Goal: Information Seeking & Learning: Compare options

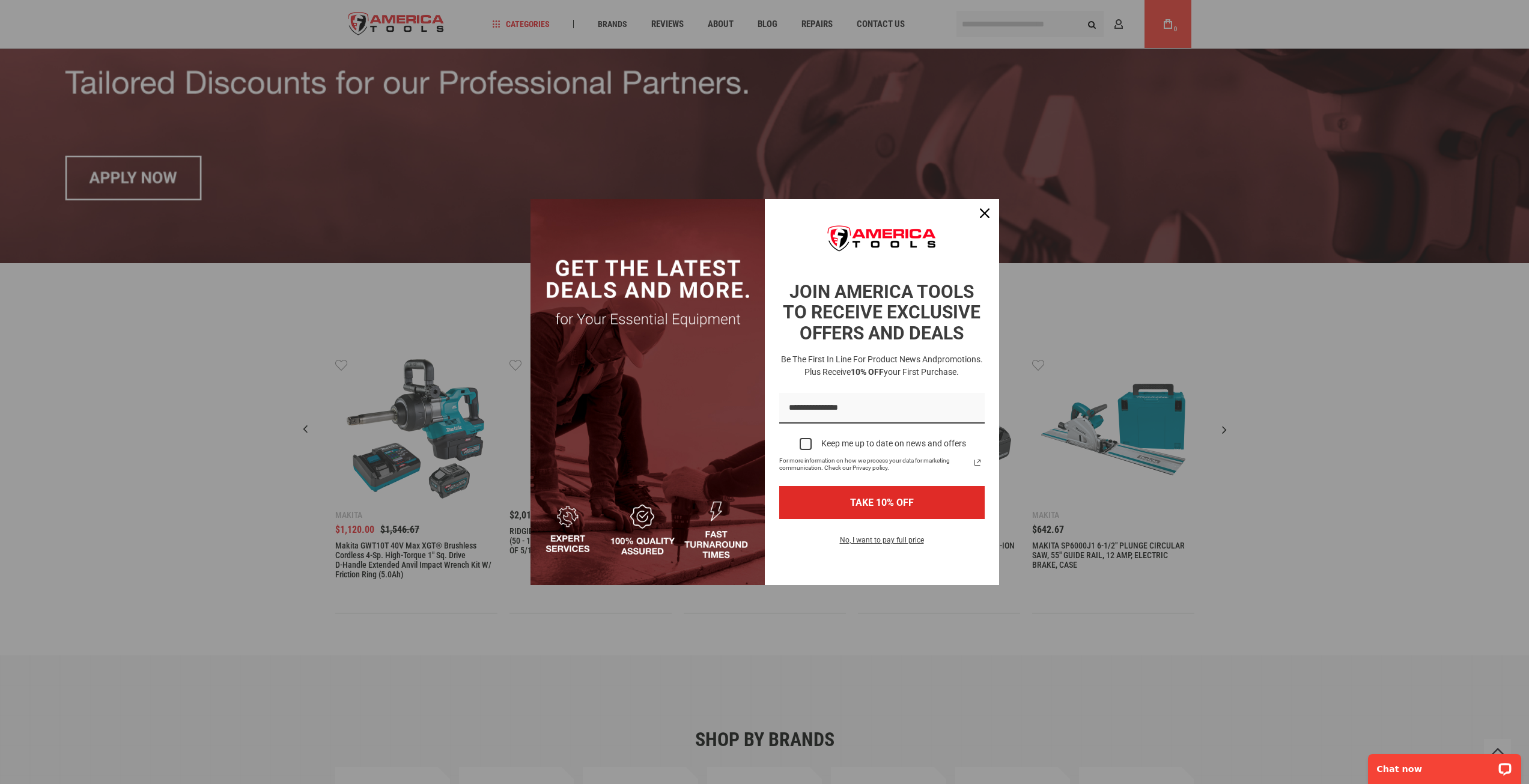
scroll to position [301, 0]
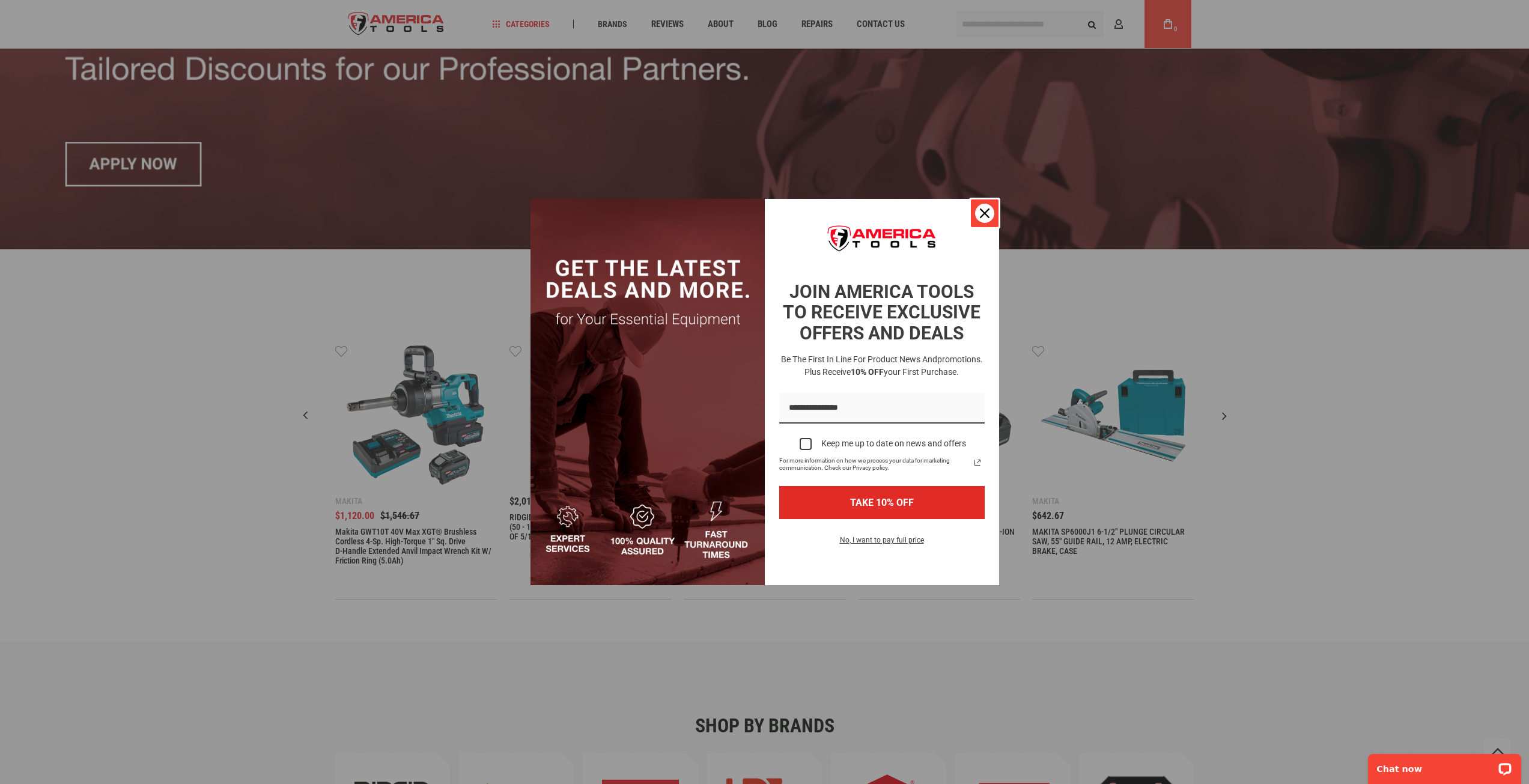
click at [983, 211] on icon "close icon" at bounding box center [985, 214] width 9 height 9
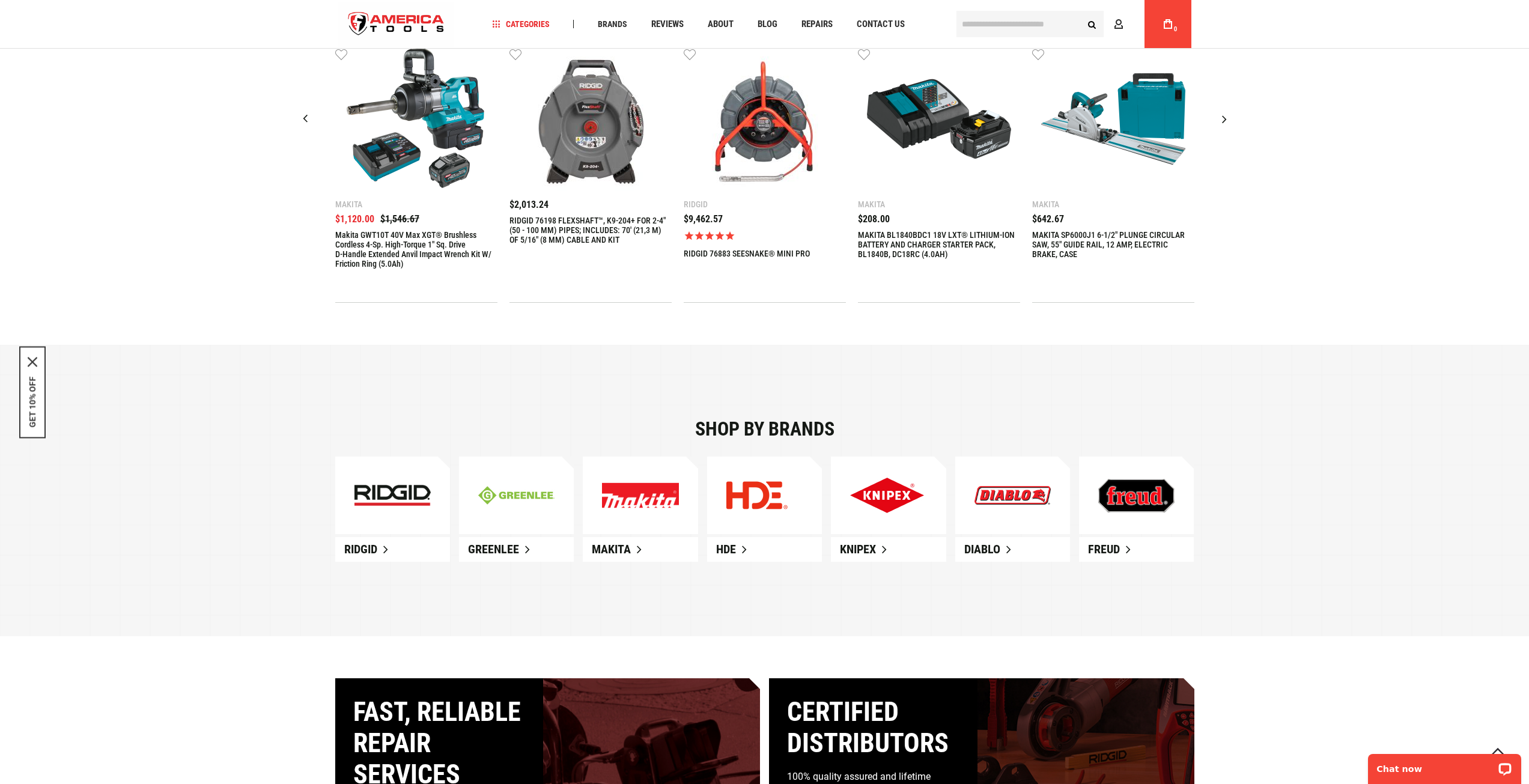
scroll to position [661, 0]
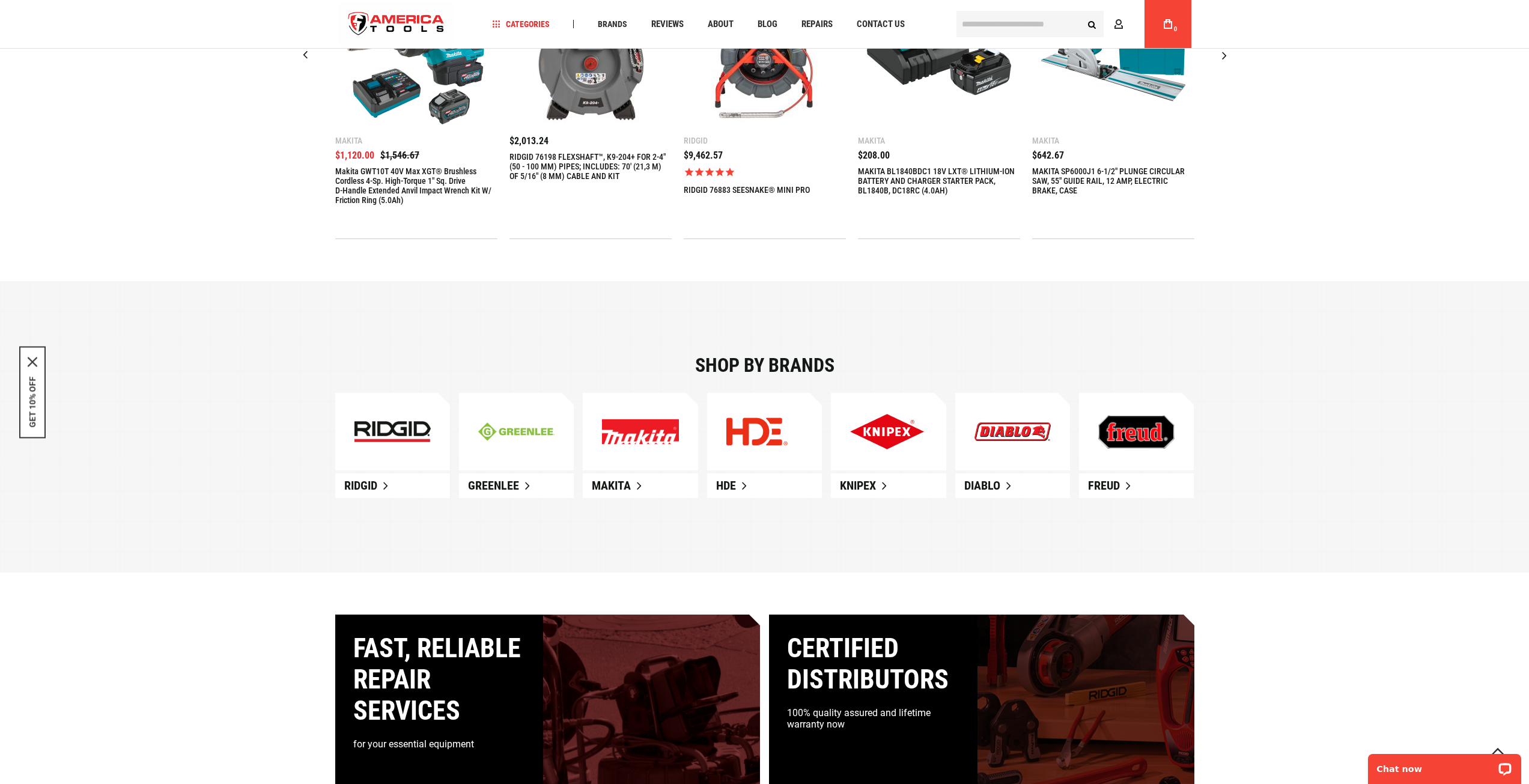
click at [388, 450] on link at bounding box center [393, 431] width 115 height 78
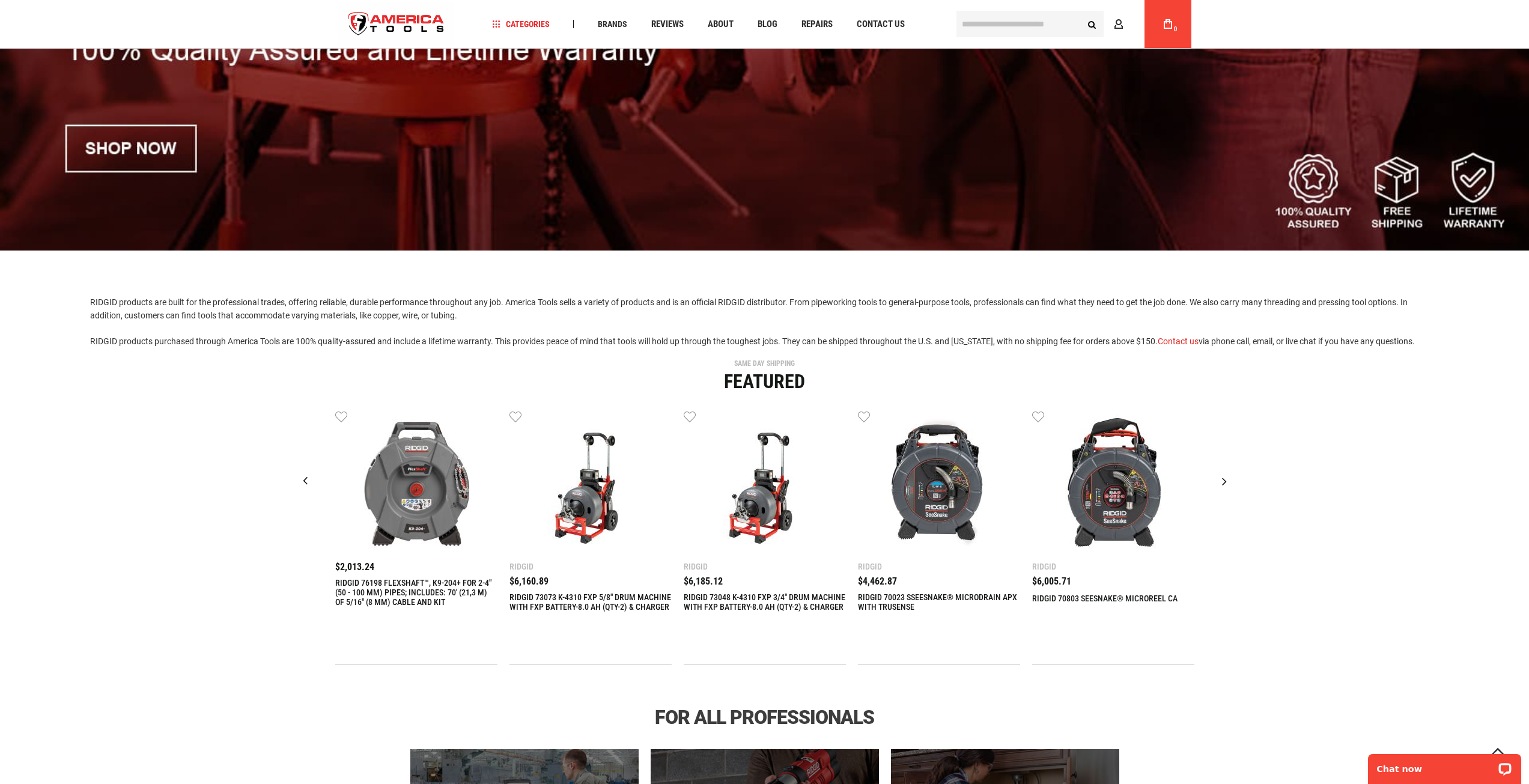
click at [1225, 480] on div "Next slide" at bounding box center [1225, 481] width 30 height 30
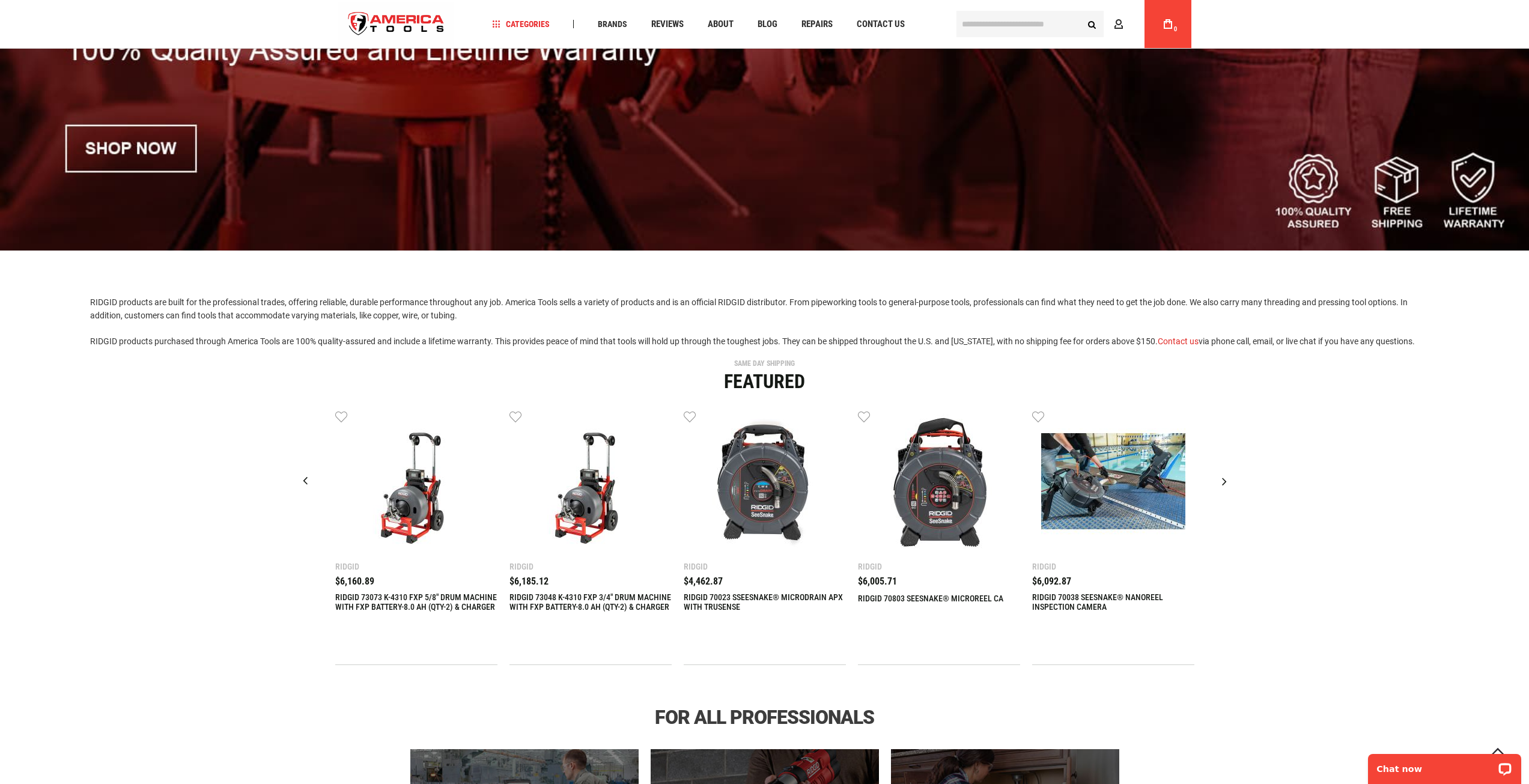
click at [1225, 480] on div "Next slide" at bounding box center [1225, 481] width 30 height 30
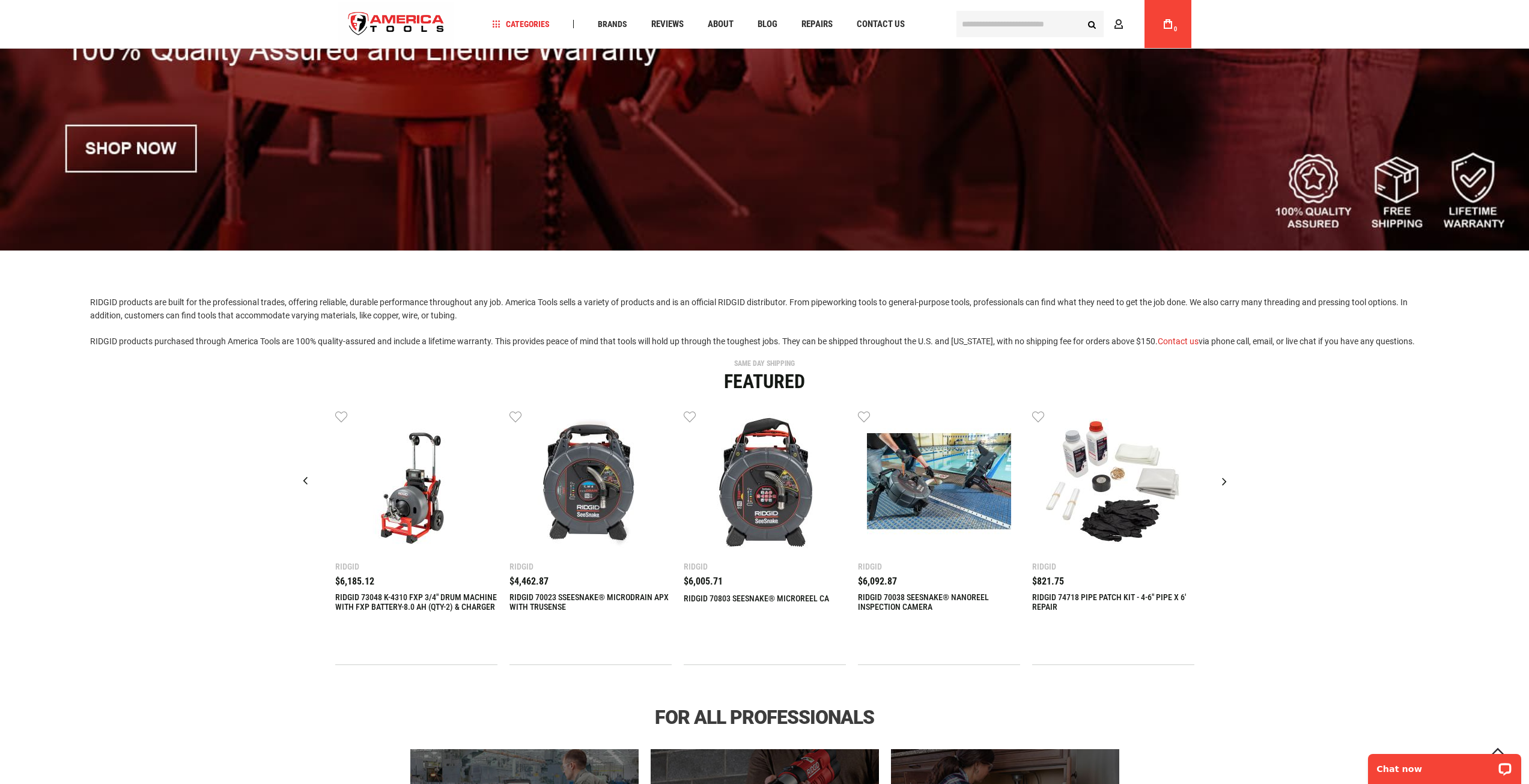
click at [1225, 480] on div "Next slide" at bounding box center [1225, 481] width 30 height 30
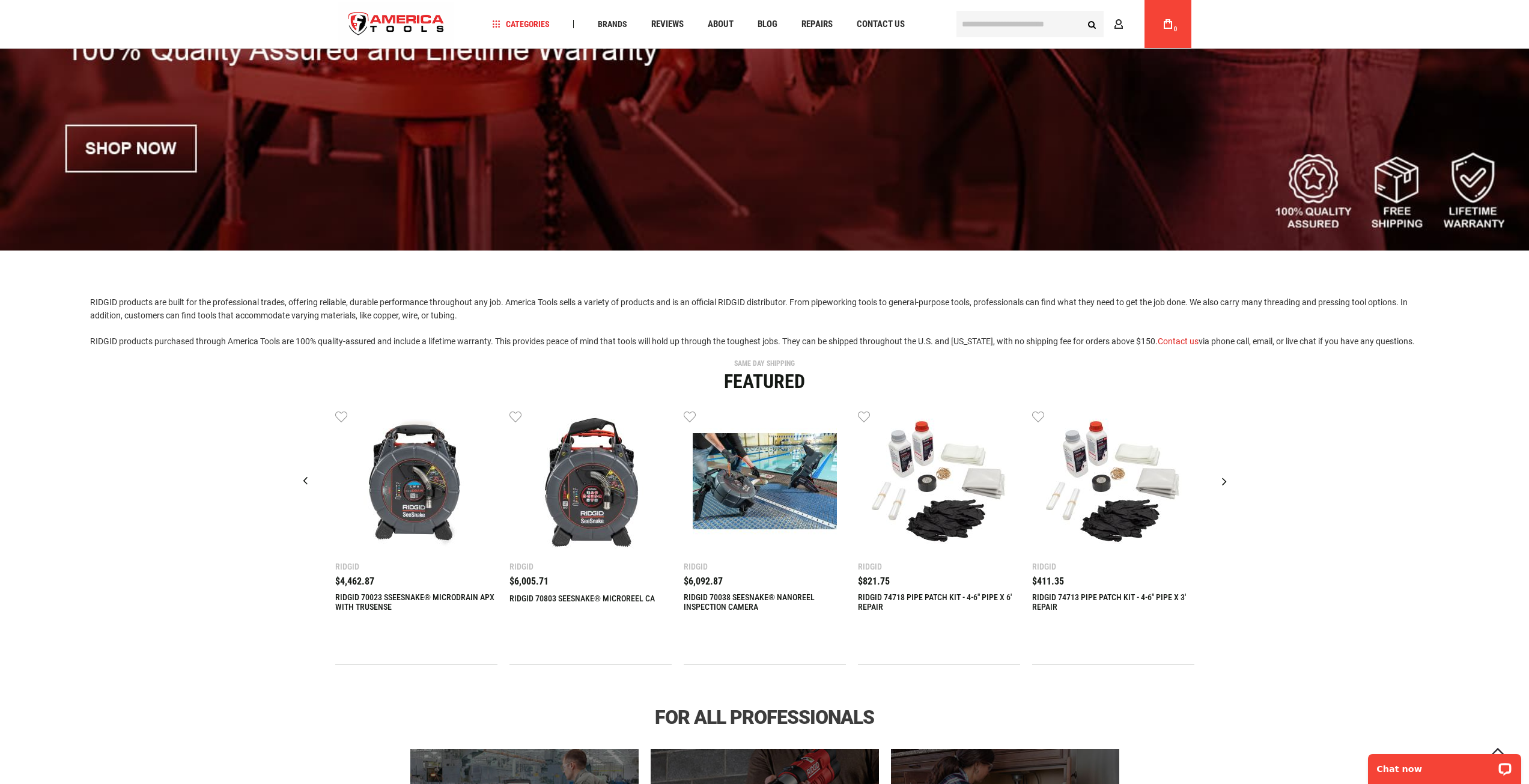
click at [1225, 480] on div "Next slide" at bounding box center [1225, 481] width 30 height 30
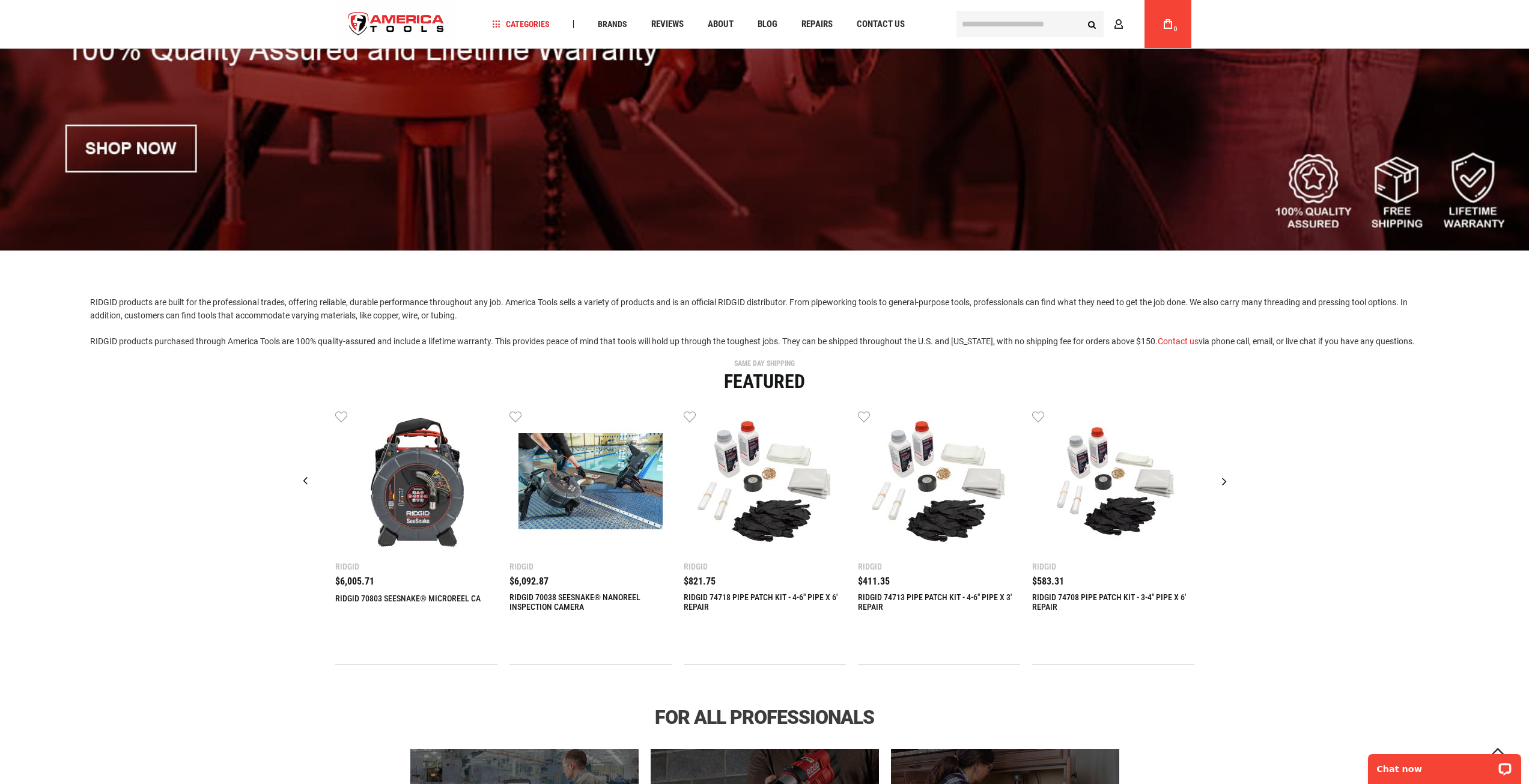
click at [1225, 481] on div "Next slide" at bounding box center [1225, 481] width 30 height 30
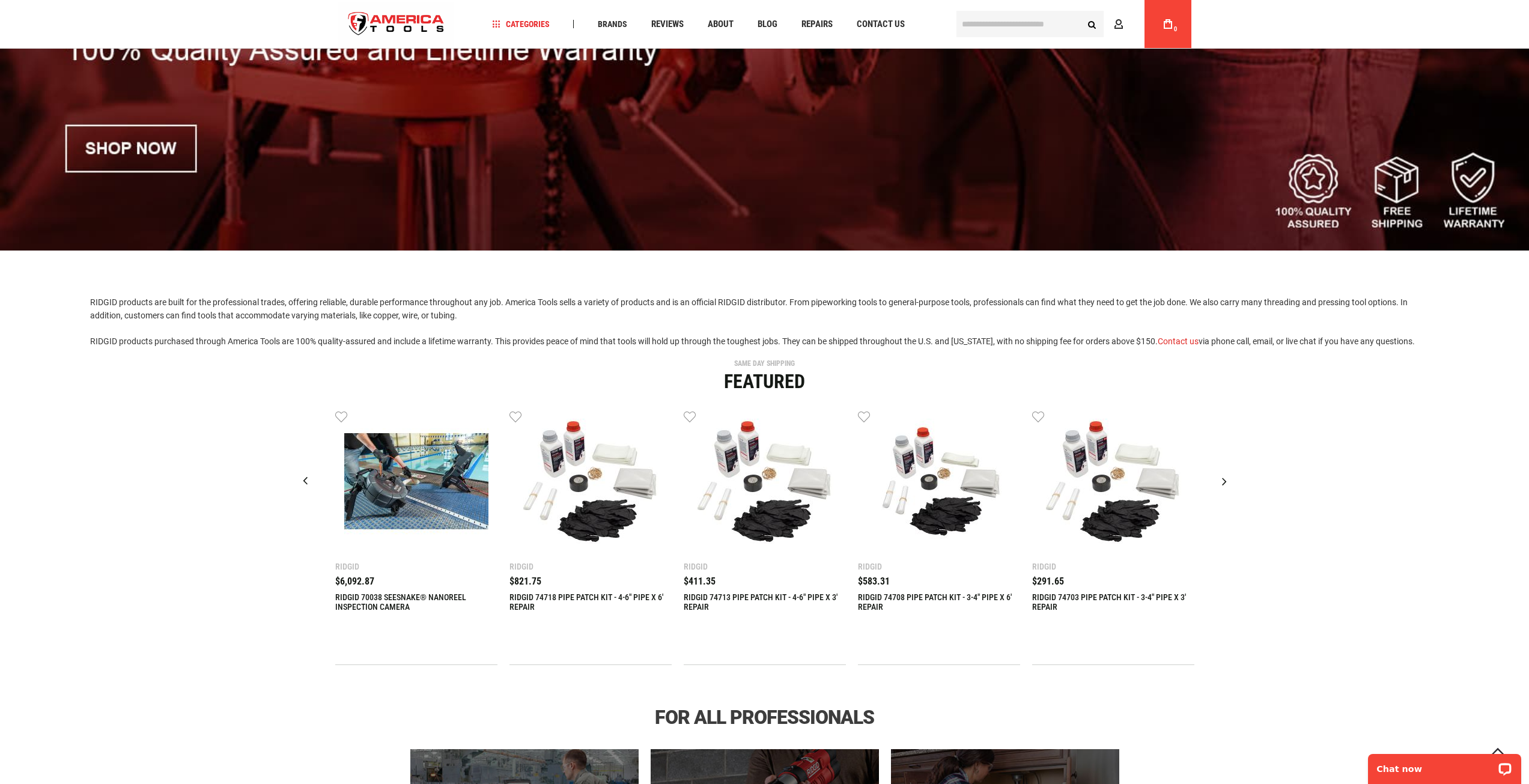
click at [1225, 481] on div "Next slide" at bounding box center [1225, 481] width 30 height 30
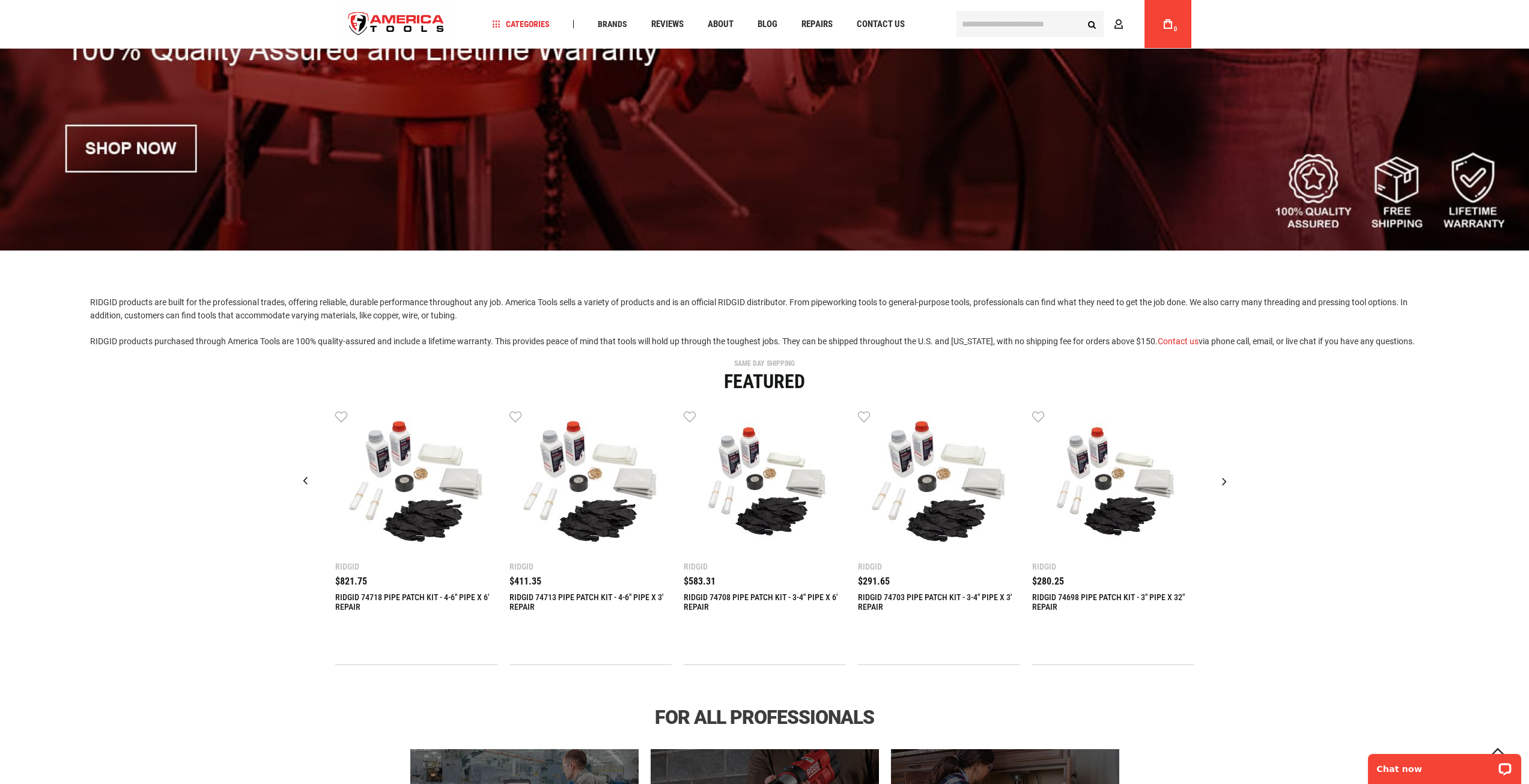
click at [1225, 481] on div "Next slide" at bounding box center [1225, 481] width 30 height 30
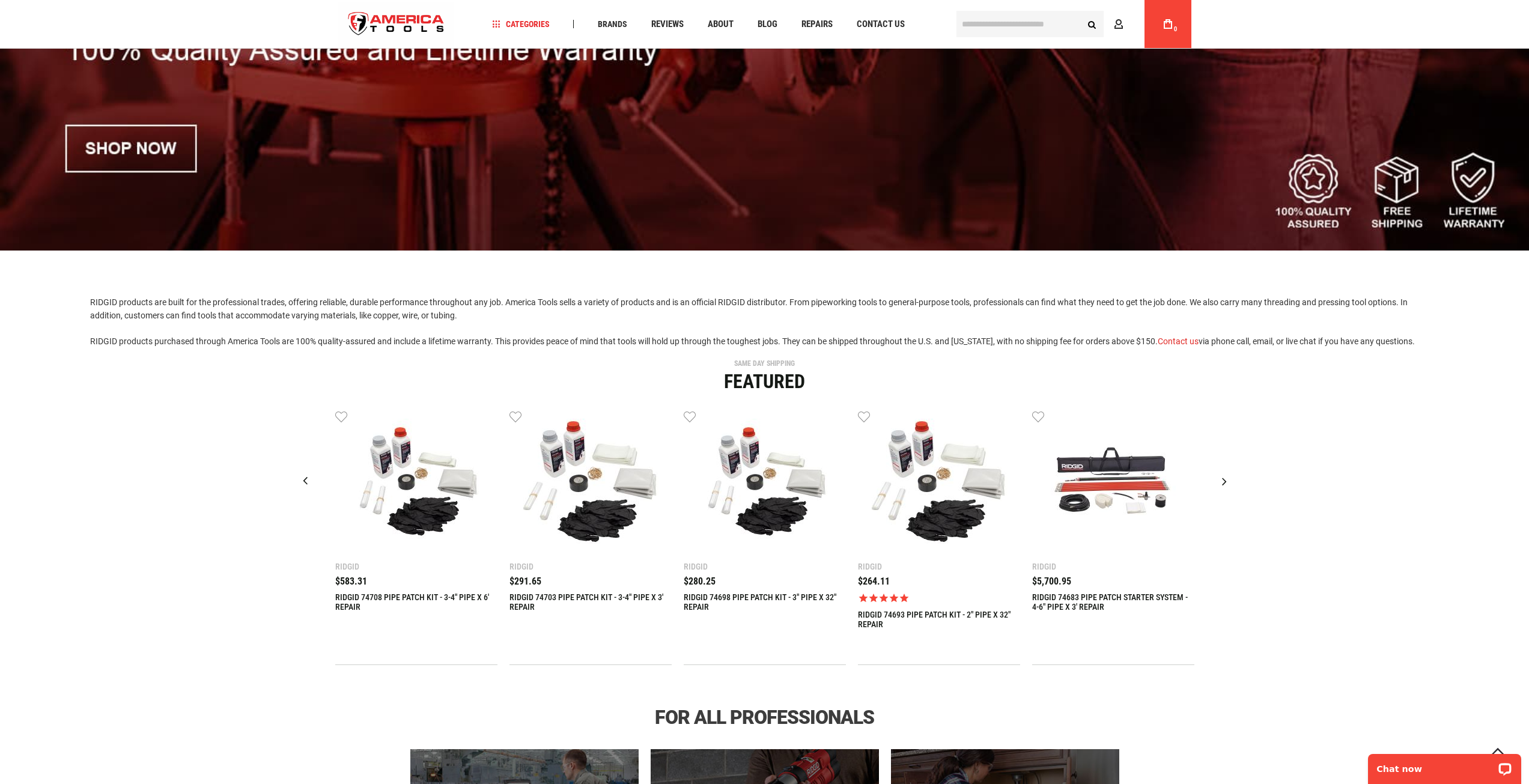
click at [1225, 481] on div "Next slide" at bounding box center [1225, 481] width 30 height 30
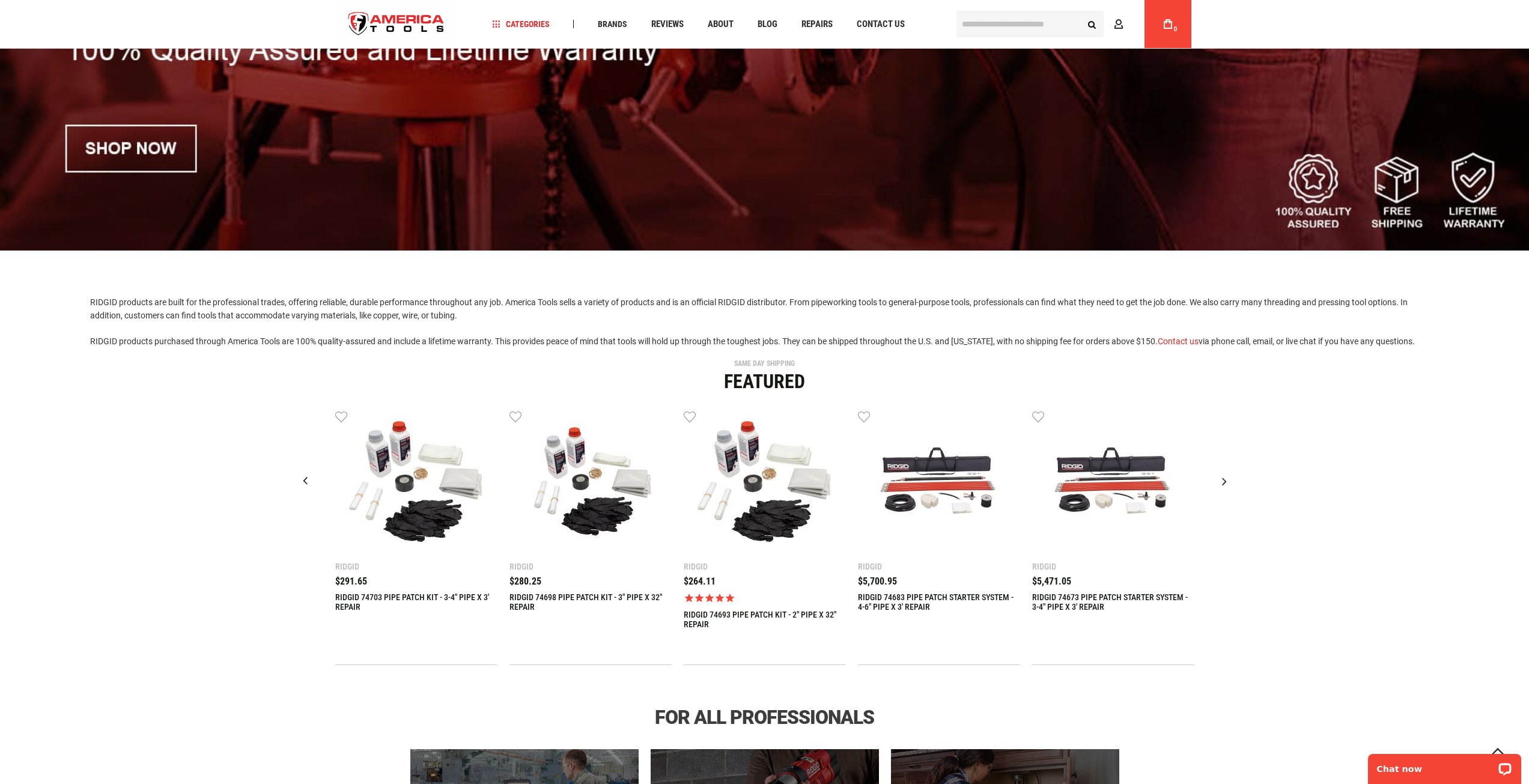
click at [1225, 481] on div "Next slide" at bounding box center [1225, 481] width 30 height 30
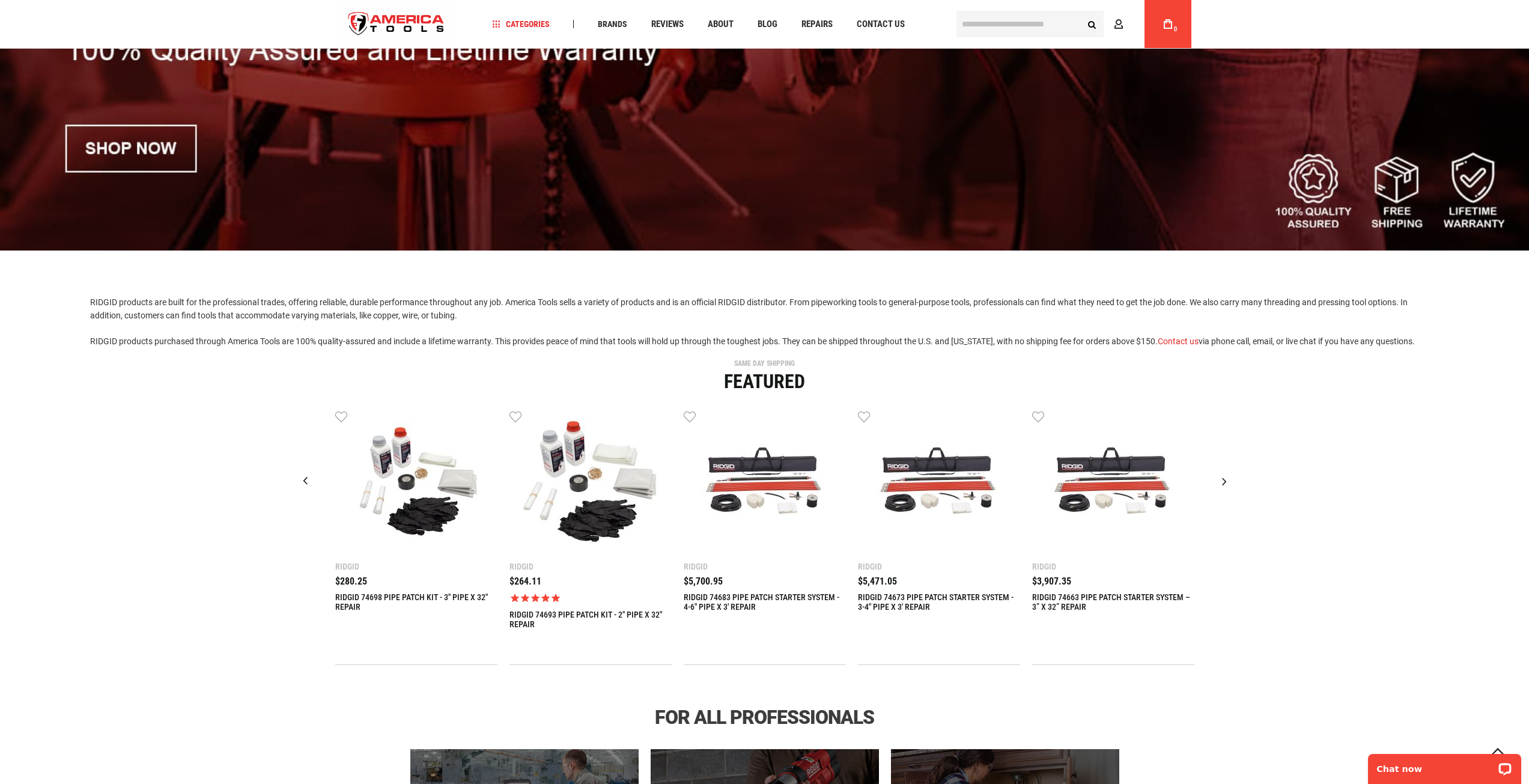
click at [1225, 481] on div "Next slide" at bounding box center [1225, 481] width 30 height 30
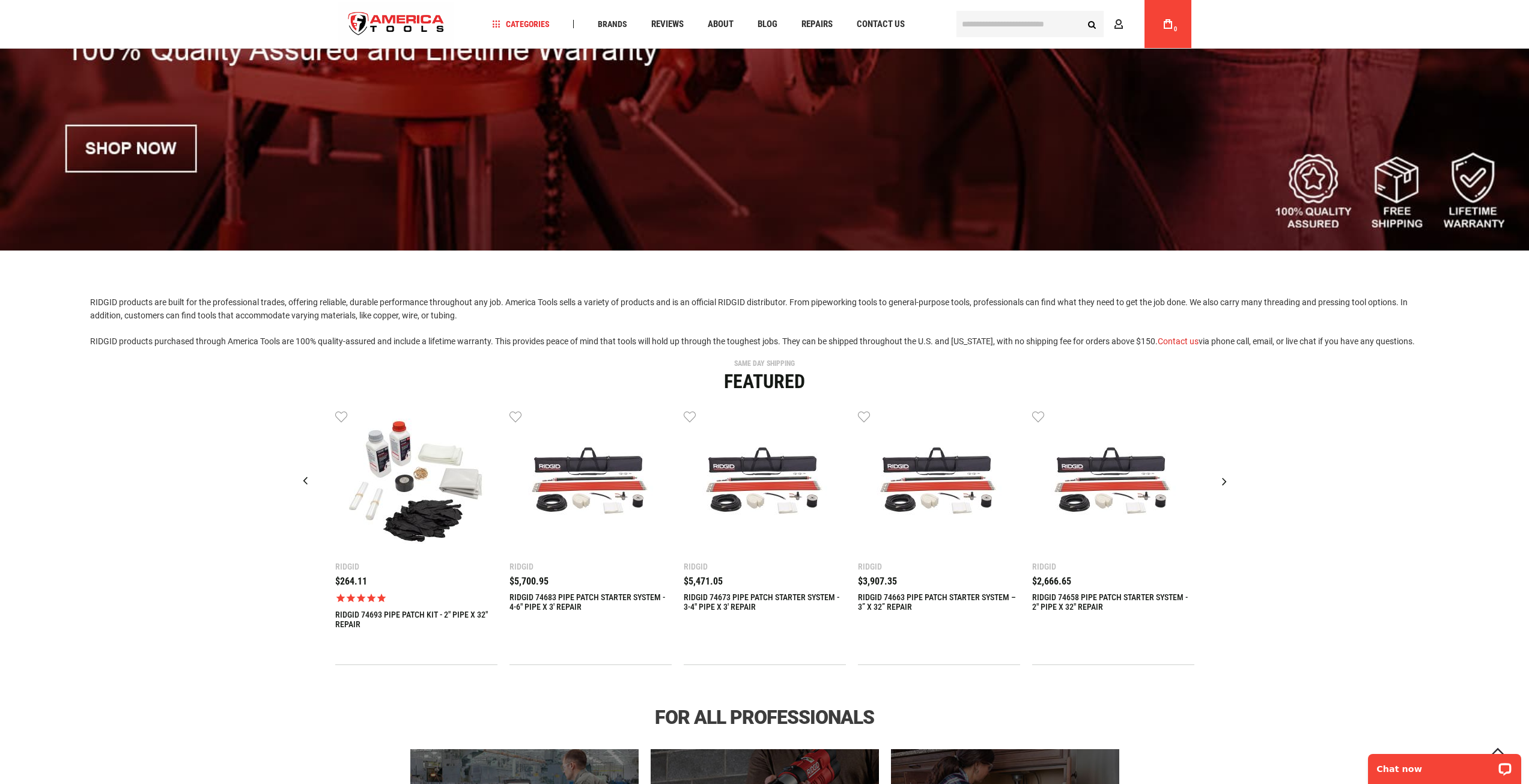
click at [1225, 481] on div "Next slide" at bounding box center [1225, 481] width 30 height 30
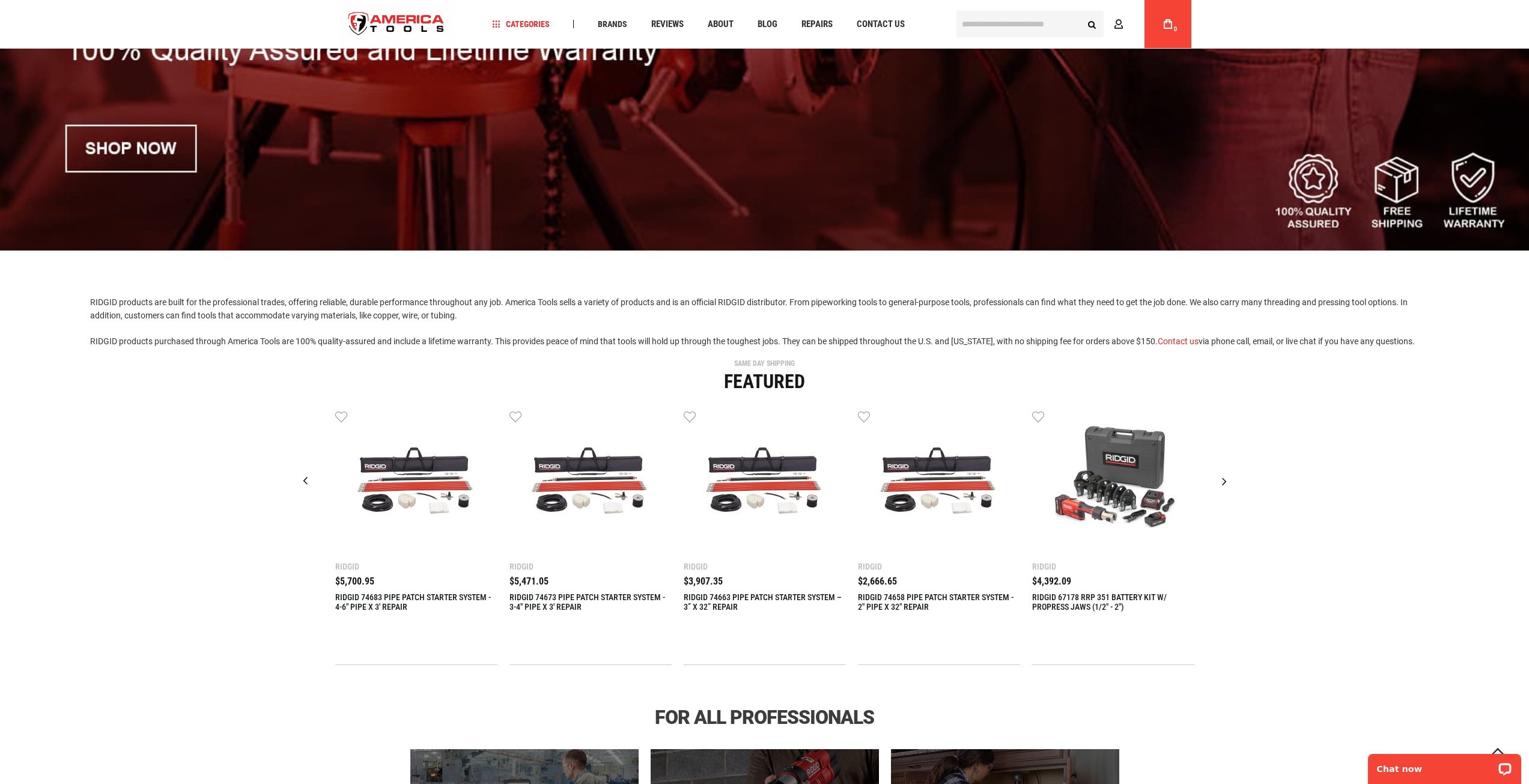
click at [1225, 481] on div "Next slide" at bounding box center [1225, 481] width 30 height 30
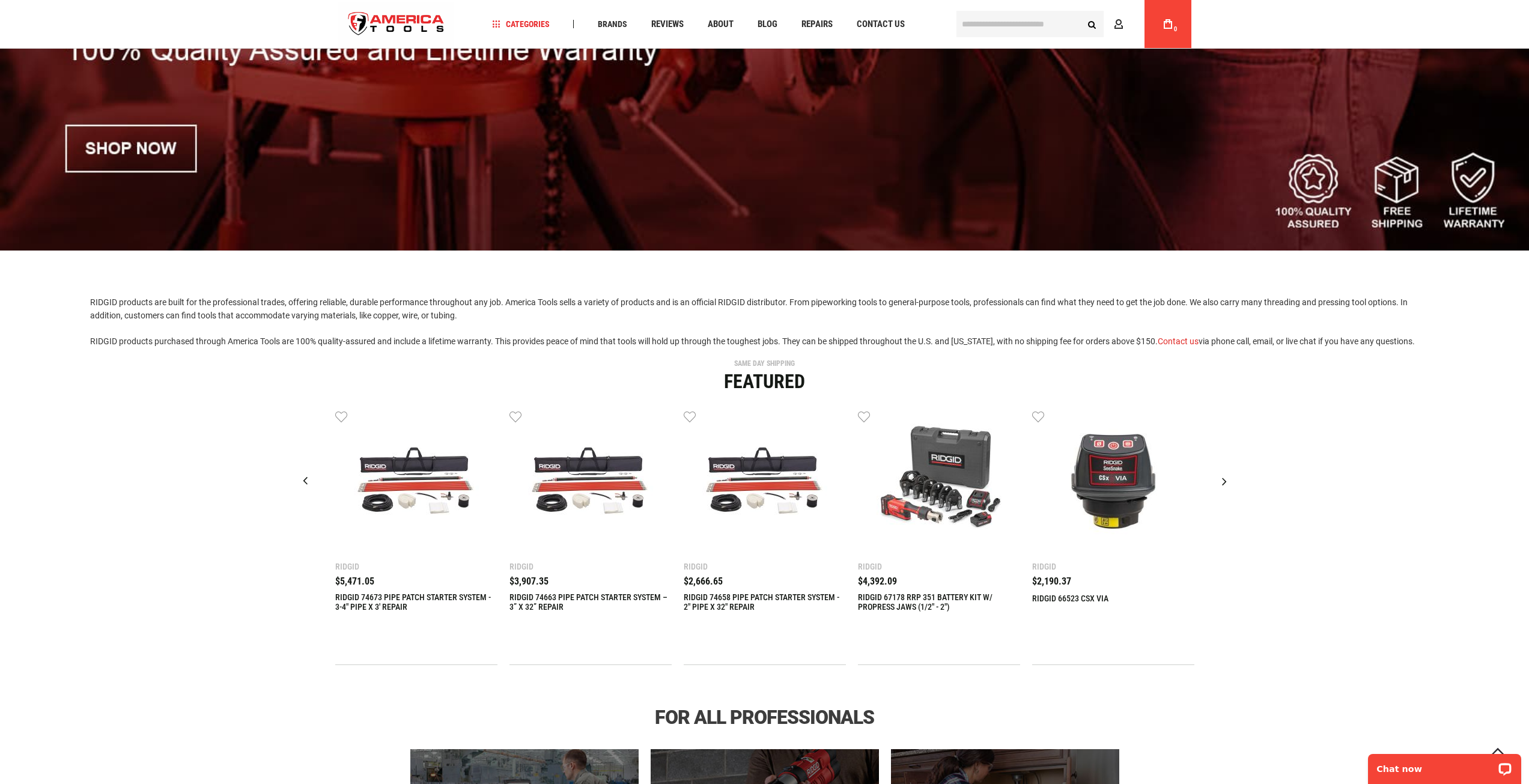
click at [1225, 481] on div "Next slide" at bounding box center [1225, 481] width 30 height 30
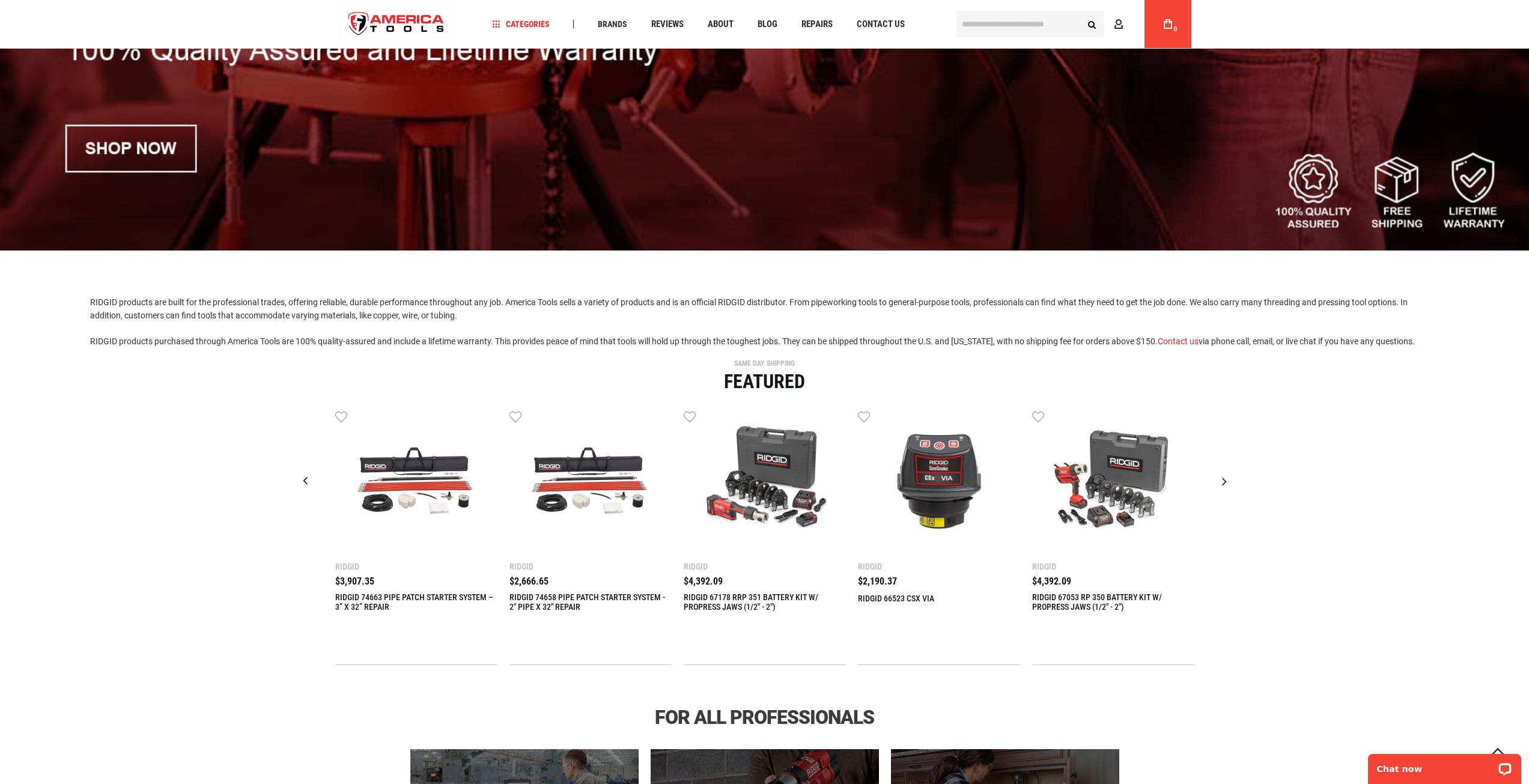
click at [1225, 481] on div "Next slide" at bounding box center [1225, 481] width 30 height 30
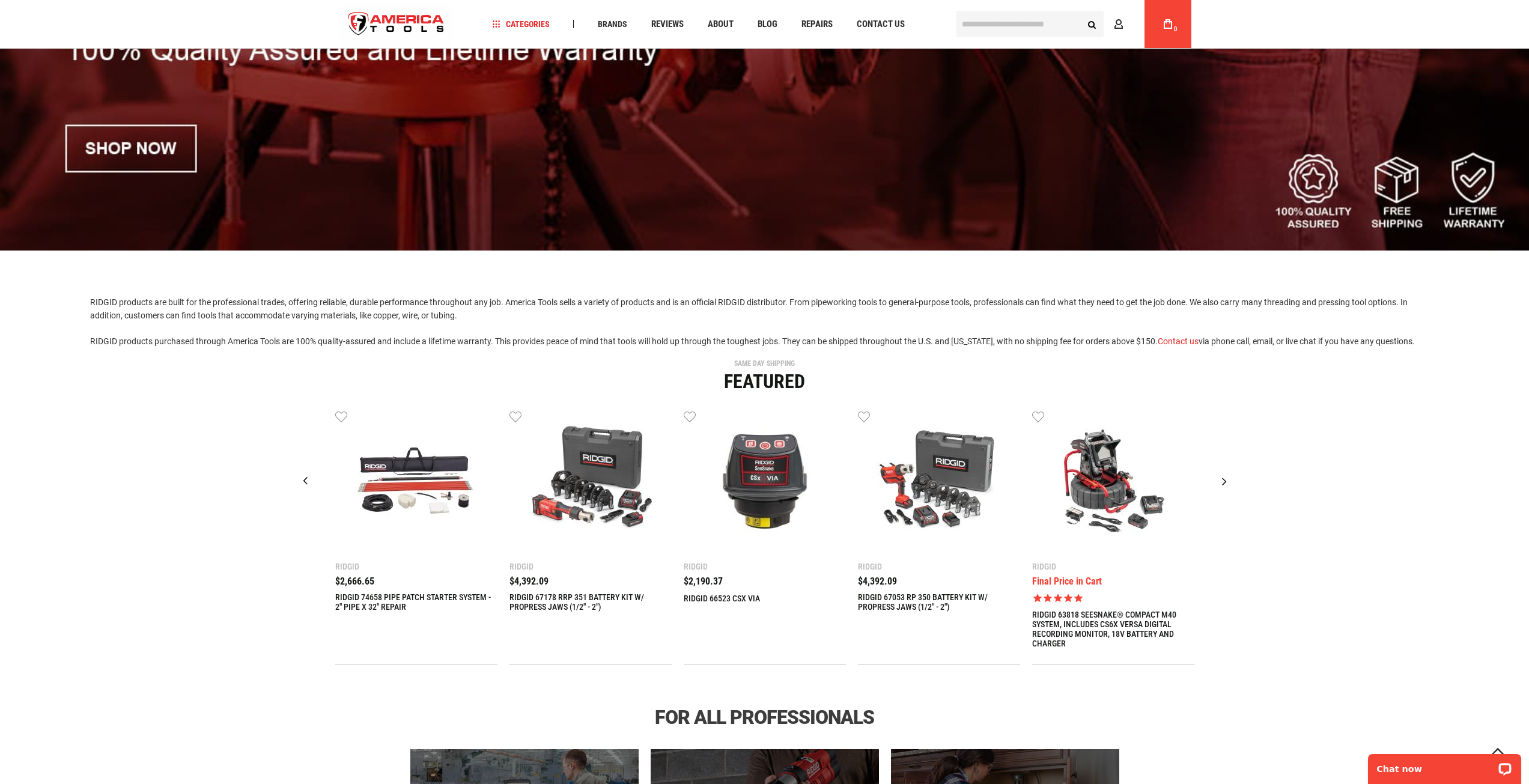
click at [1225, 481] on div "Next slide" at bounding box center [1225, 481] width 30 height 30
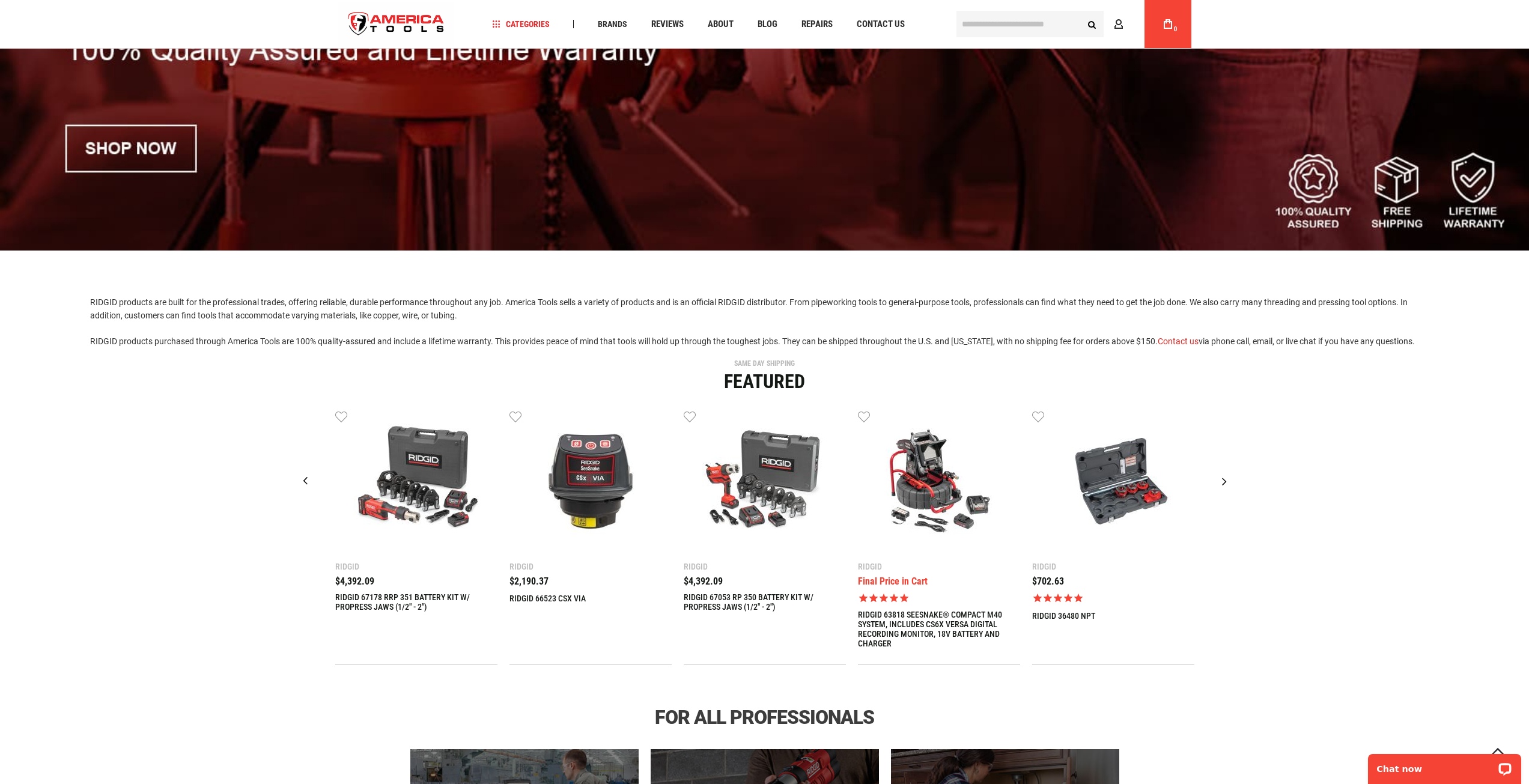
click at [1225, 481] on div "Next slide" at bounding box center [1225, 481] width 30 height 30
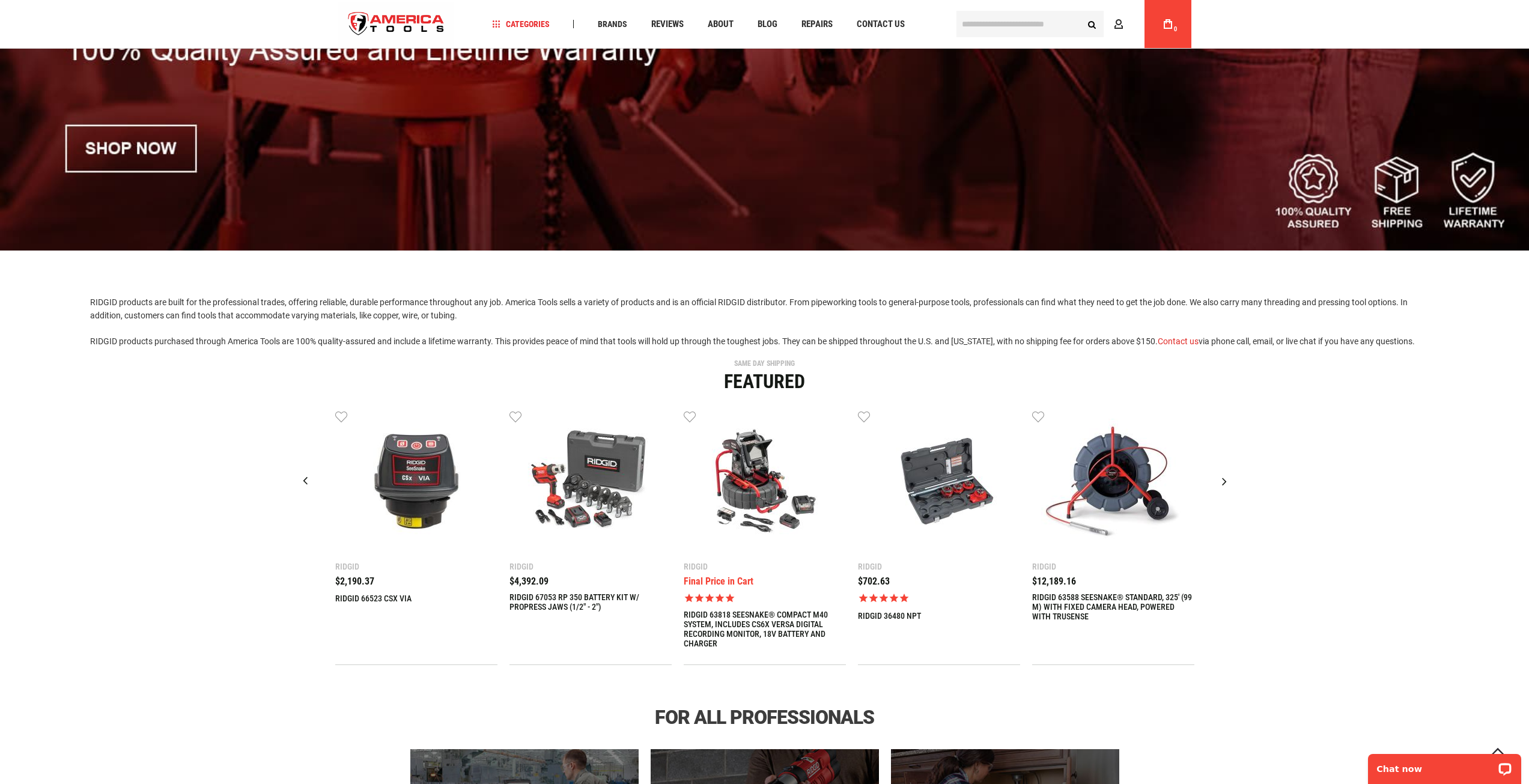
click at [1225, 481] on div "Next slide" at bounding box center [1225, 481] width 30 height 30
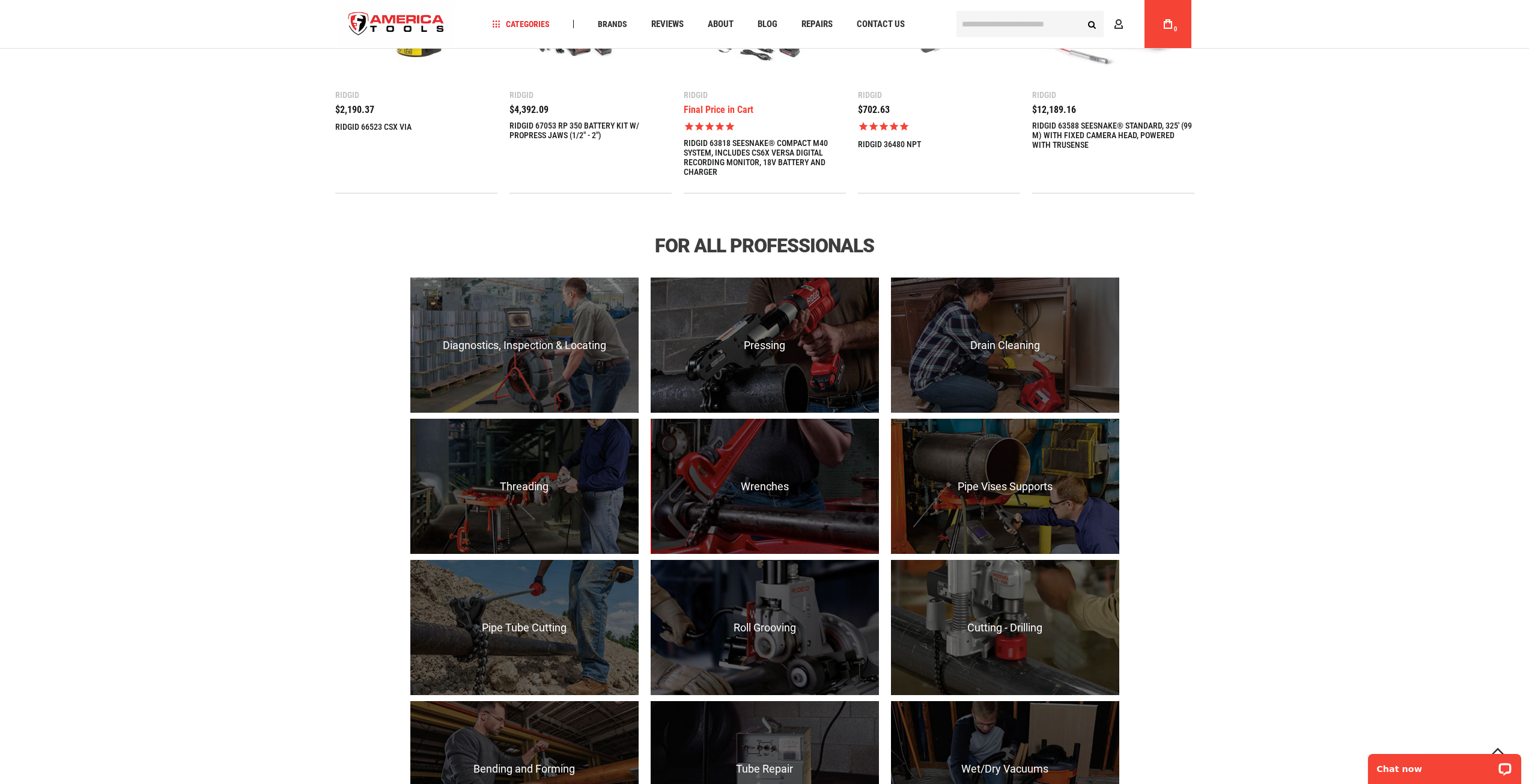
scroll to position [781, 0]
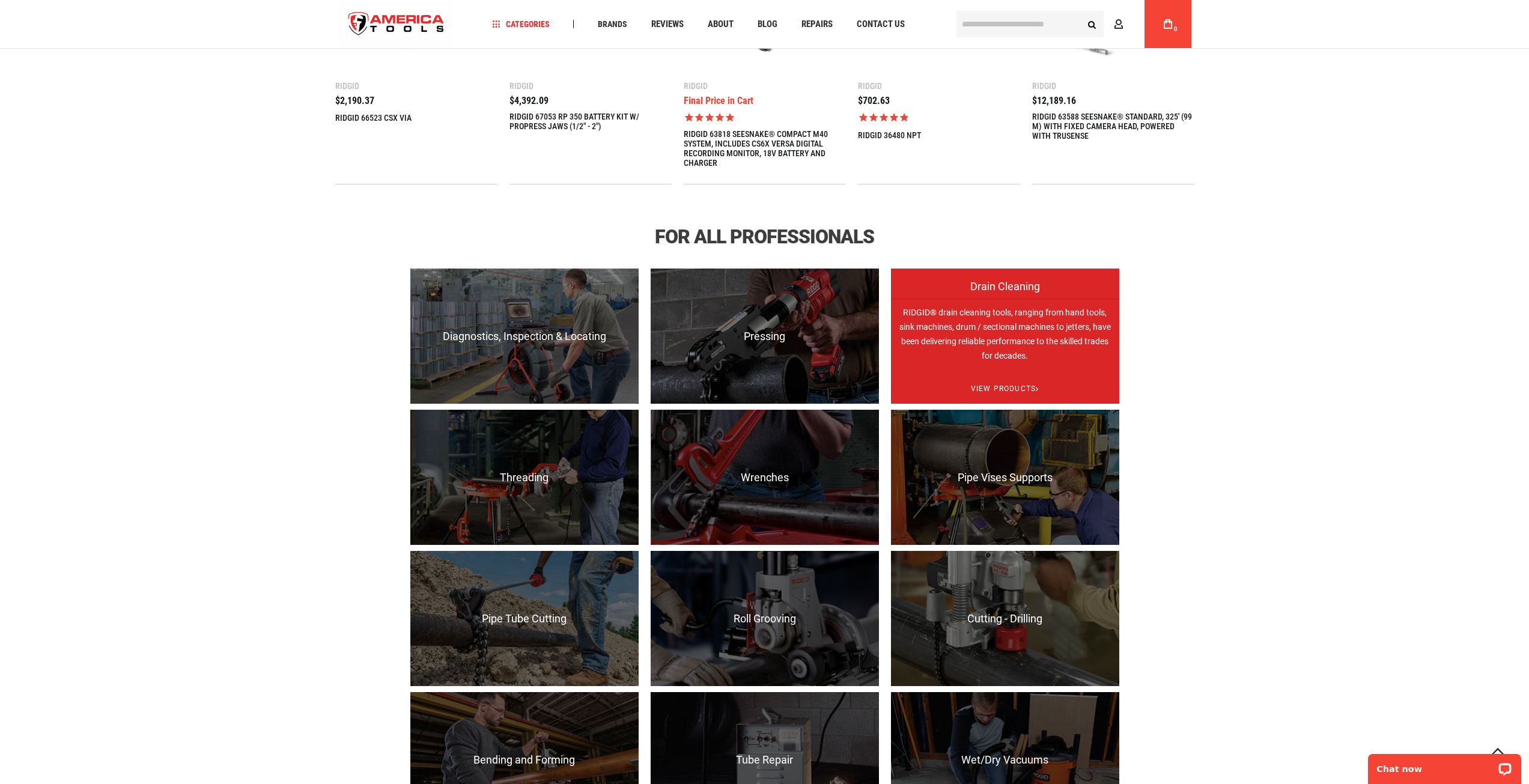
click at [1042, 351] on p "RIDGID® drain cleaning tools, ranging from hand tools, sink machines, drum / se…" at bounding box center [1005, 366] width 229 height 135
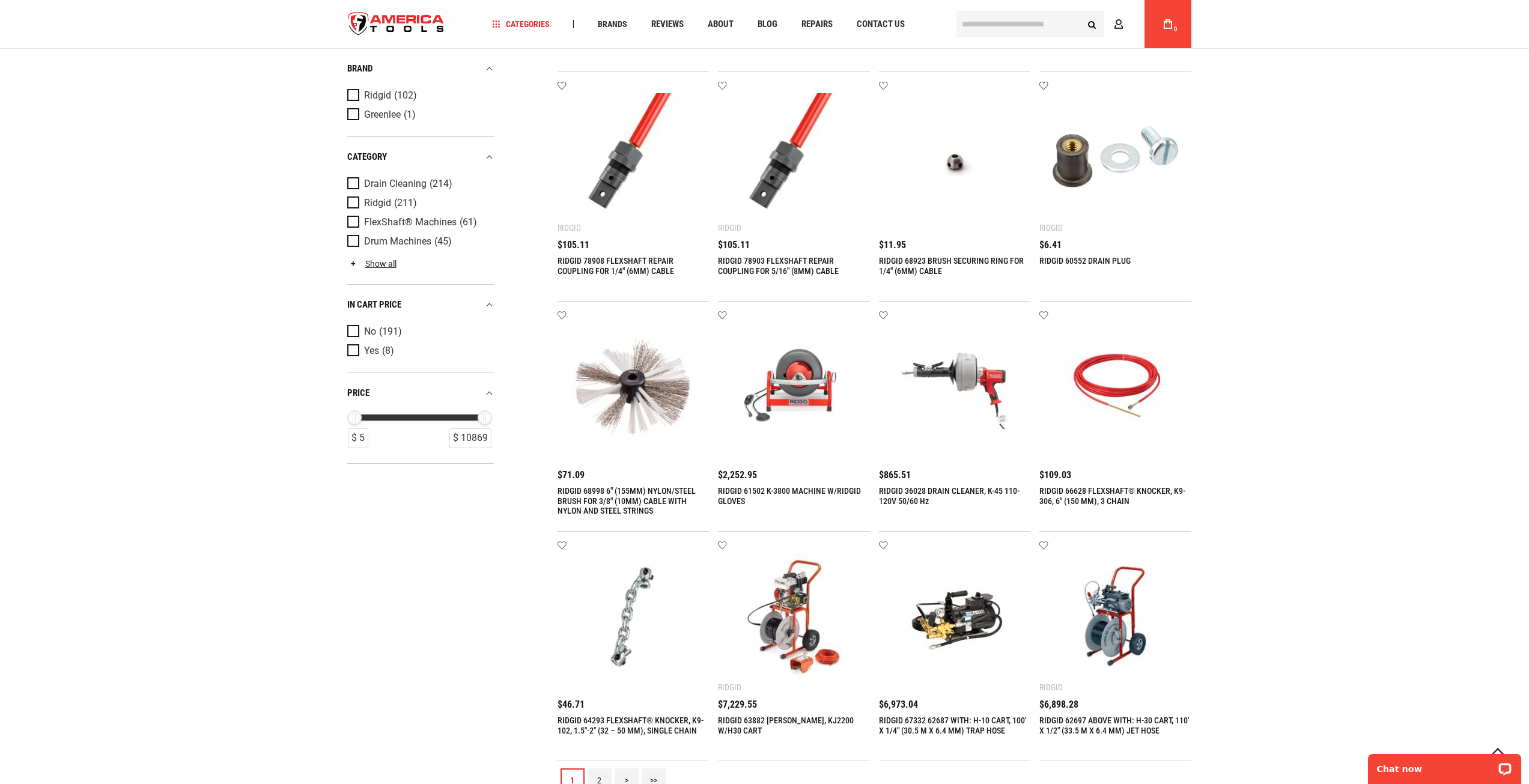
scroll to position [901, 0]
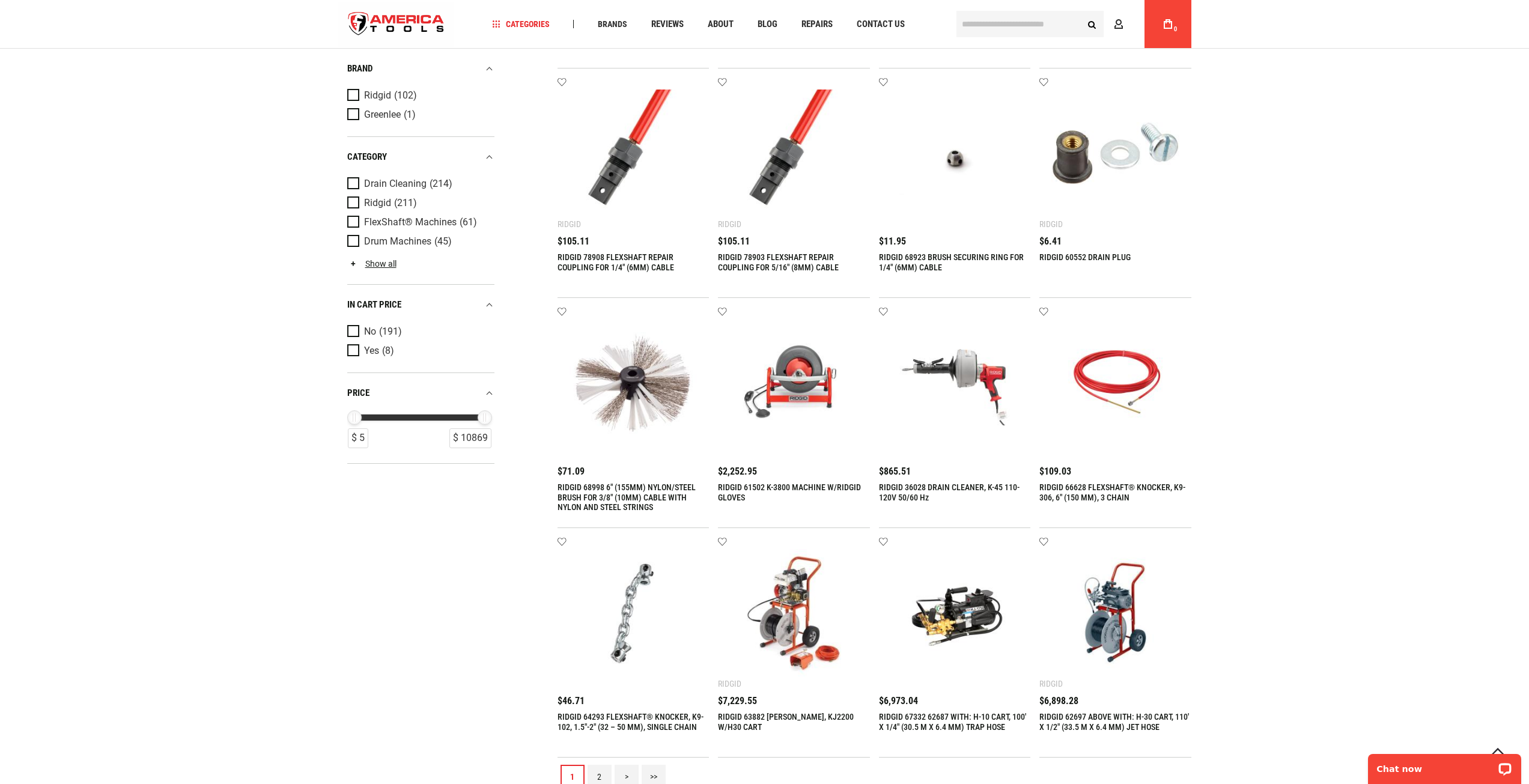
click at [804, 487] on link "RIDGID 61502 K-3800 MACHINE W/RIDGID GLOVES" at bounding box center [789, 492] width 143 height 20
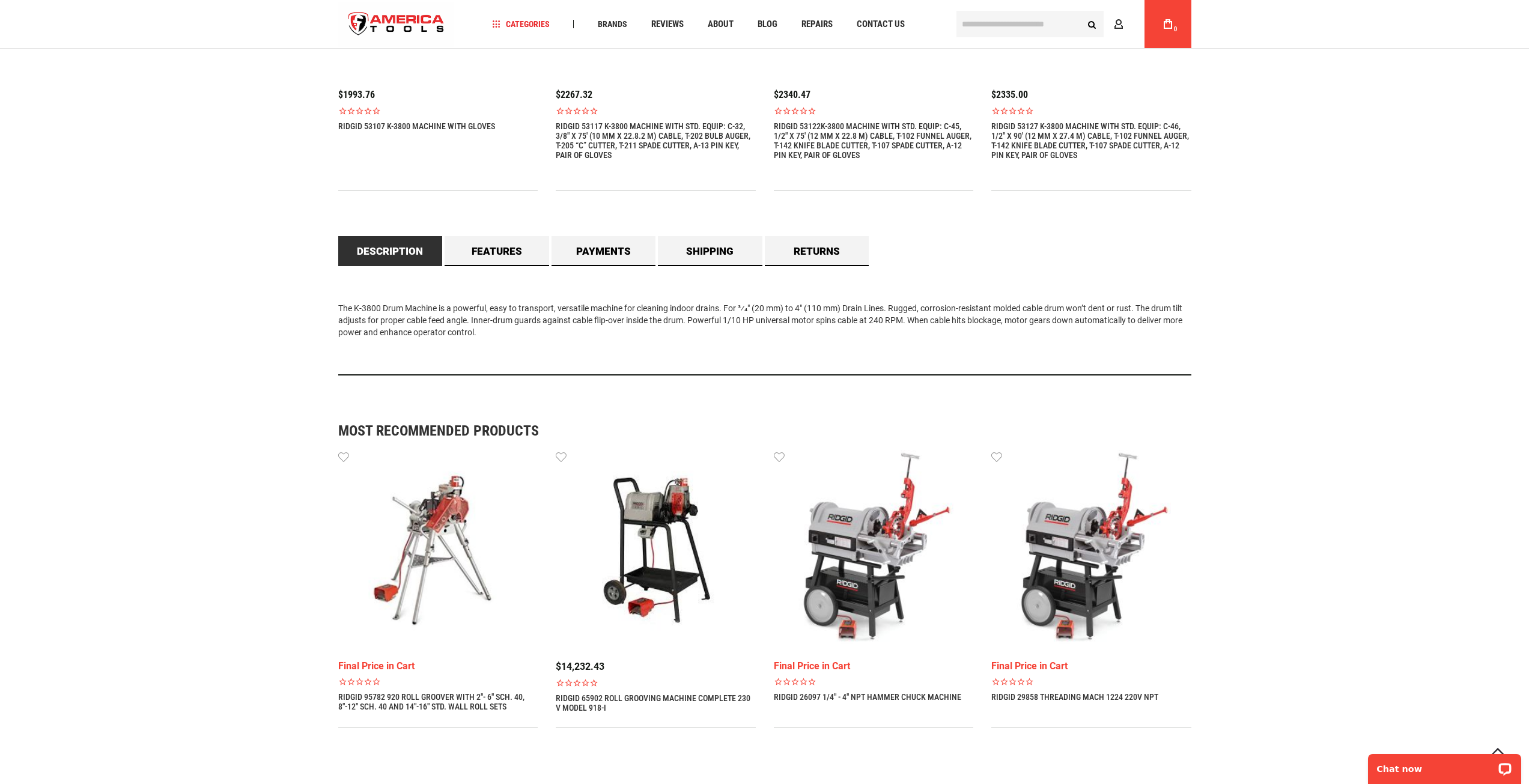
scroll to position [1082, 0]
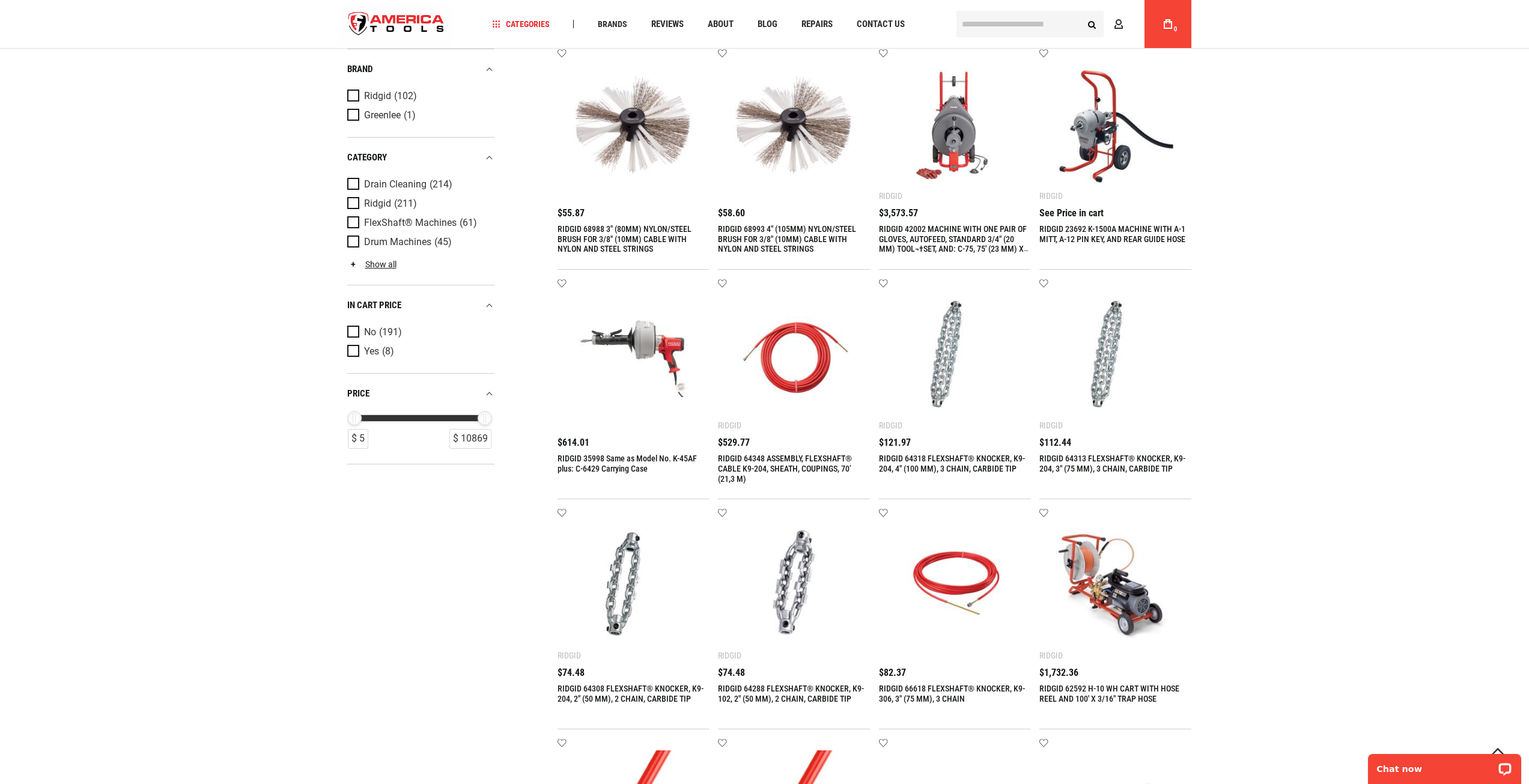
click at [983, 242] on link "RIDGID 42002 MACHINE WITH ONE PAIR OF GLOVES, AUTOFEED, STANDARD 3/4" (20 MM) T…" at bounding box center [954, 244] width 150 height 40
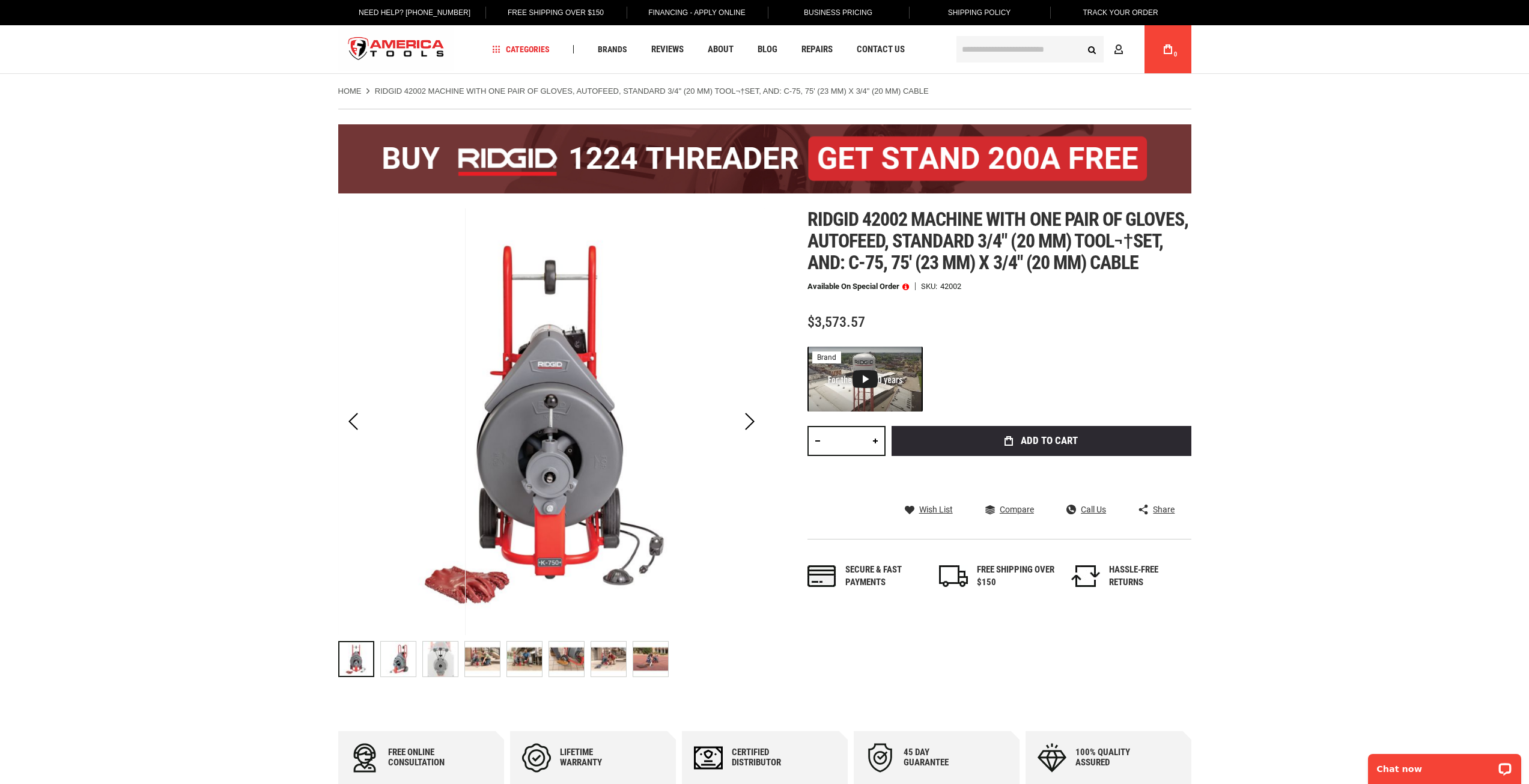
click at [403, 659] on img at bounding box center [398, 658] width 35 height 35
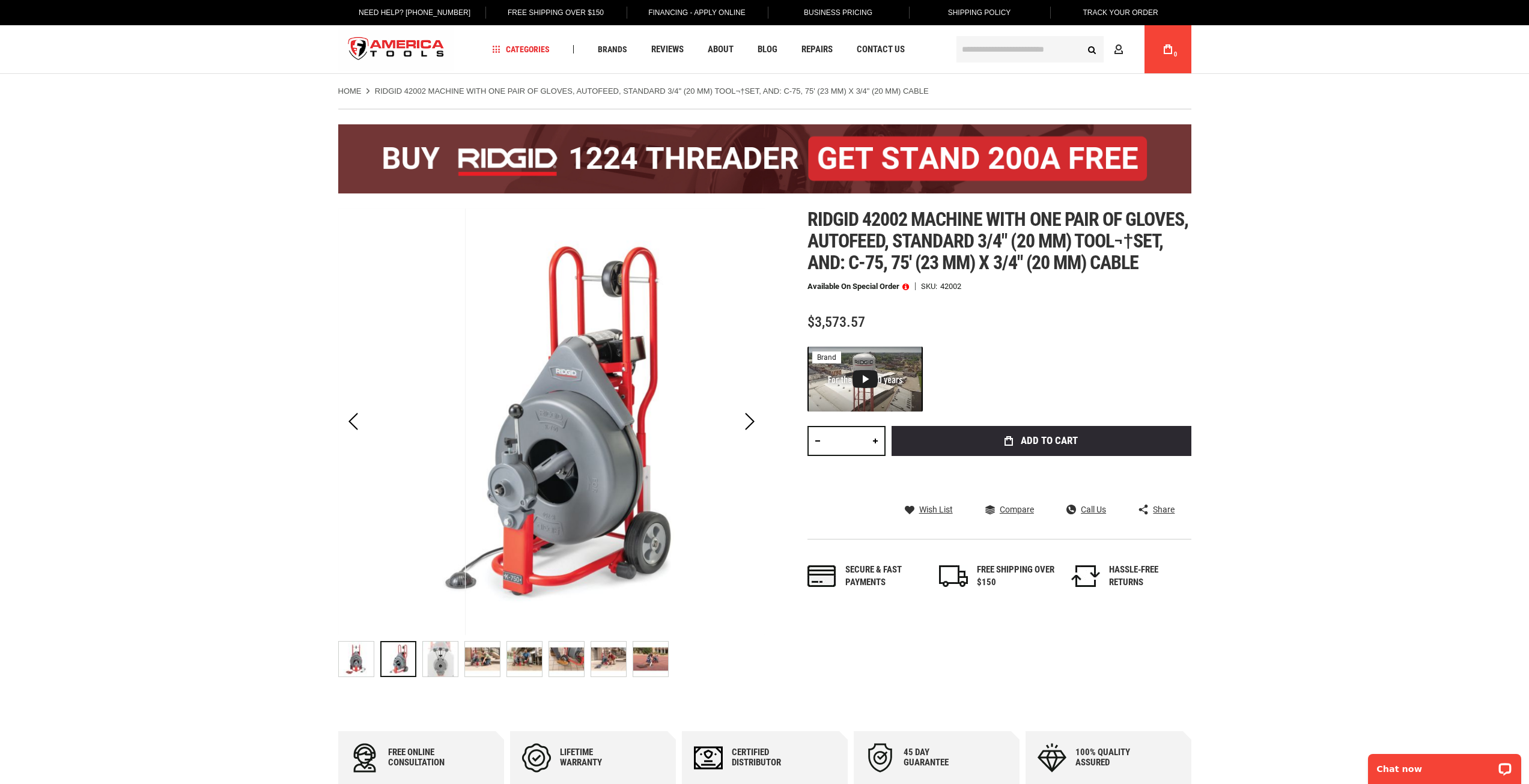
click at [479, 668] on img at bounding box center [482, 658] width 35 height 35
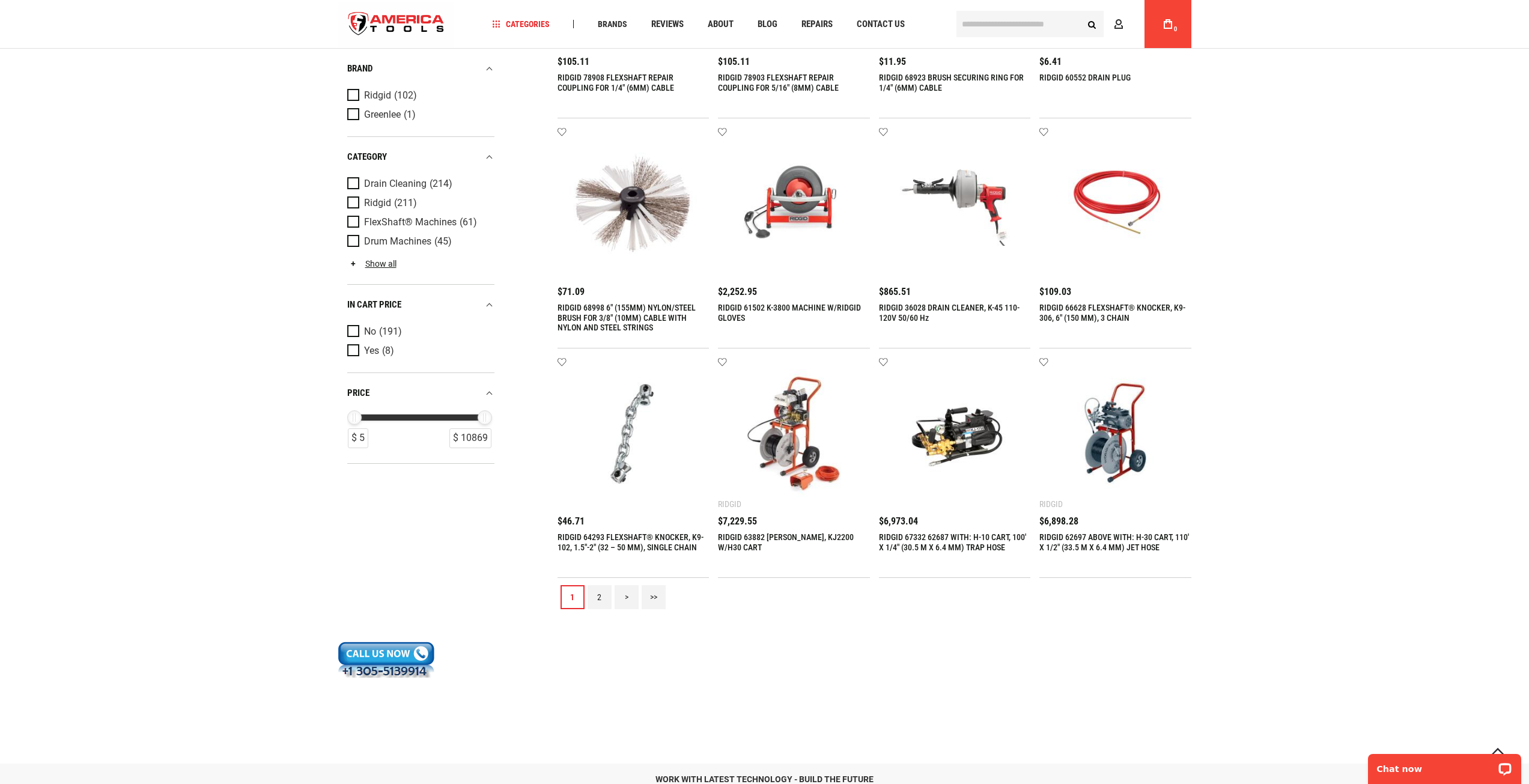
scroll to position [1082, 0]
click at [782, 451] on img at bounding box center [794, 433] width 128 height 128
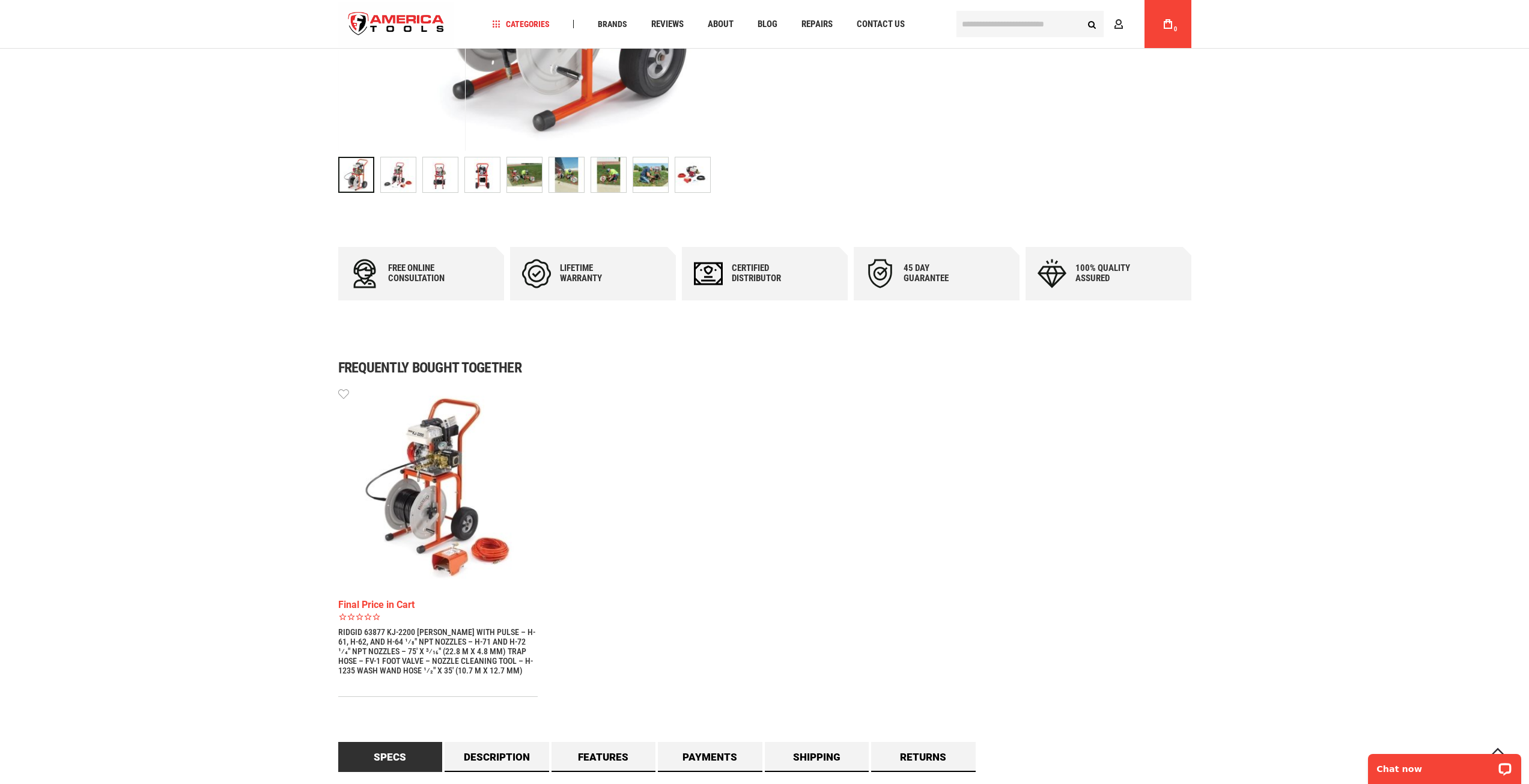
scroll to position [600, 0]
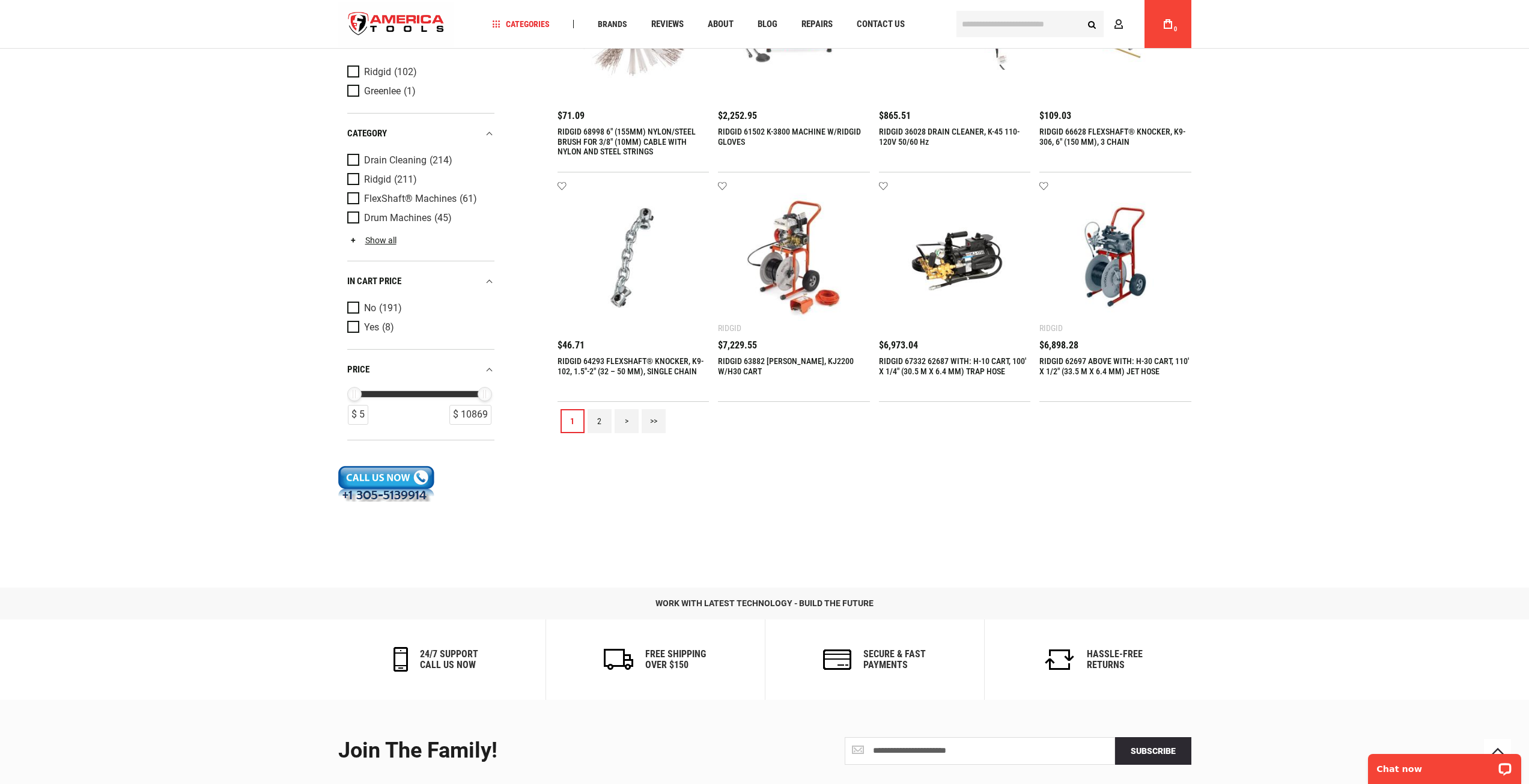
scroll to position [1382, 0]
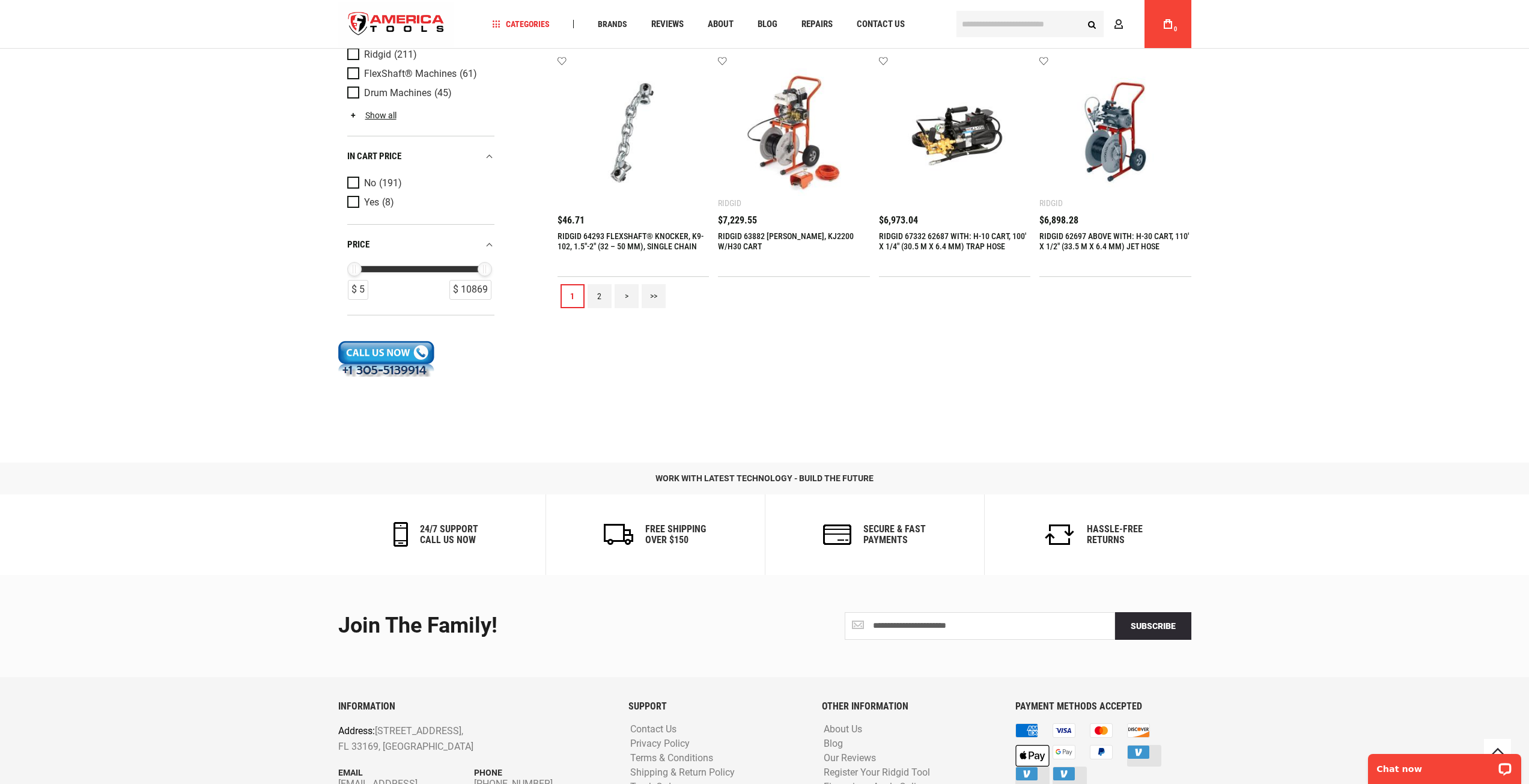
click at [598, 296] on link "2" at bounding box center [600, 296] width 24 height 24
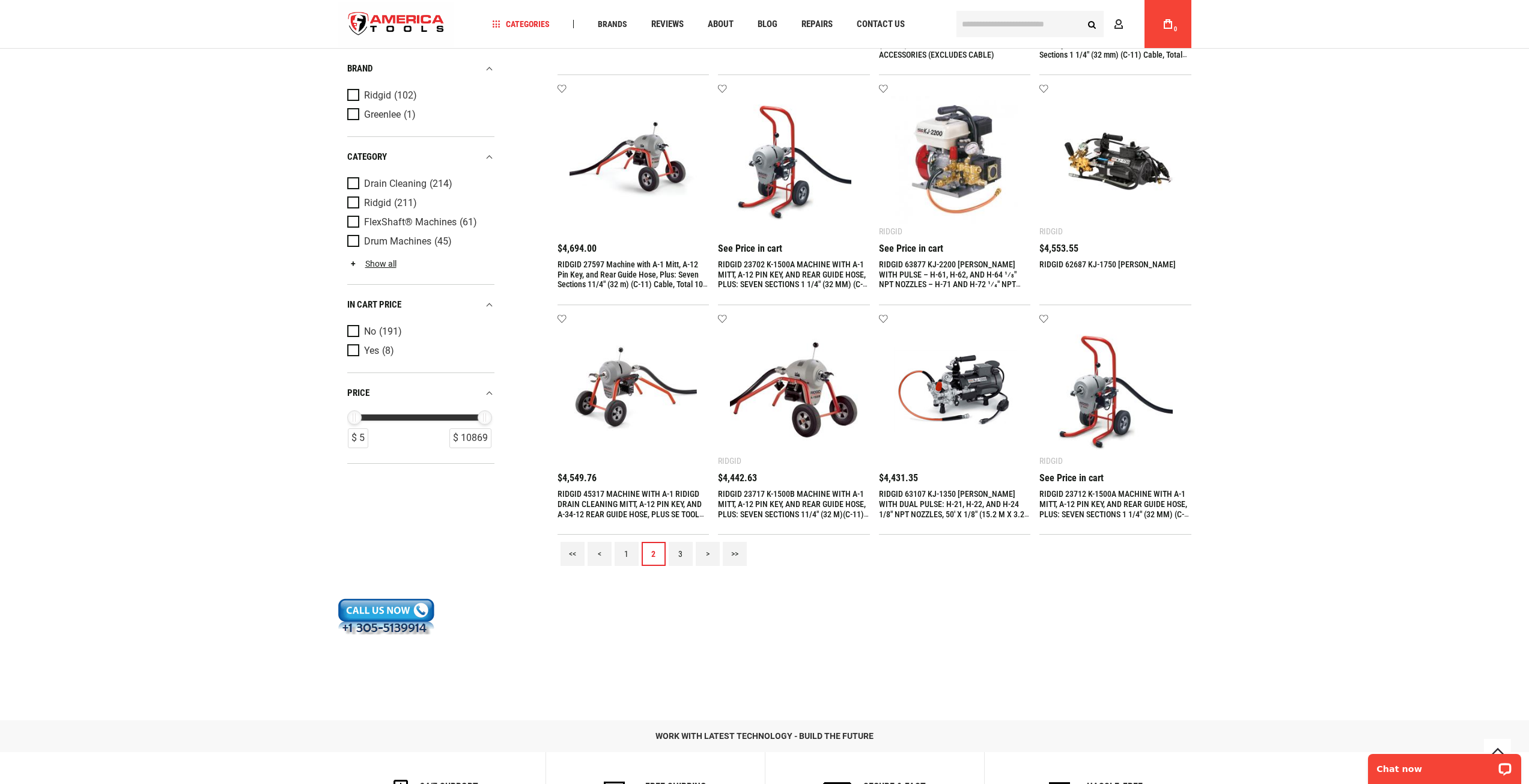
scroll to position [1202, 0]
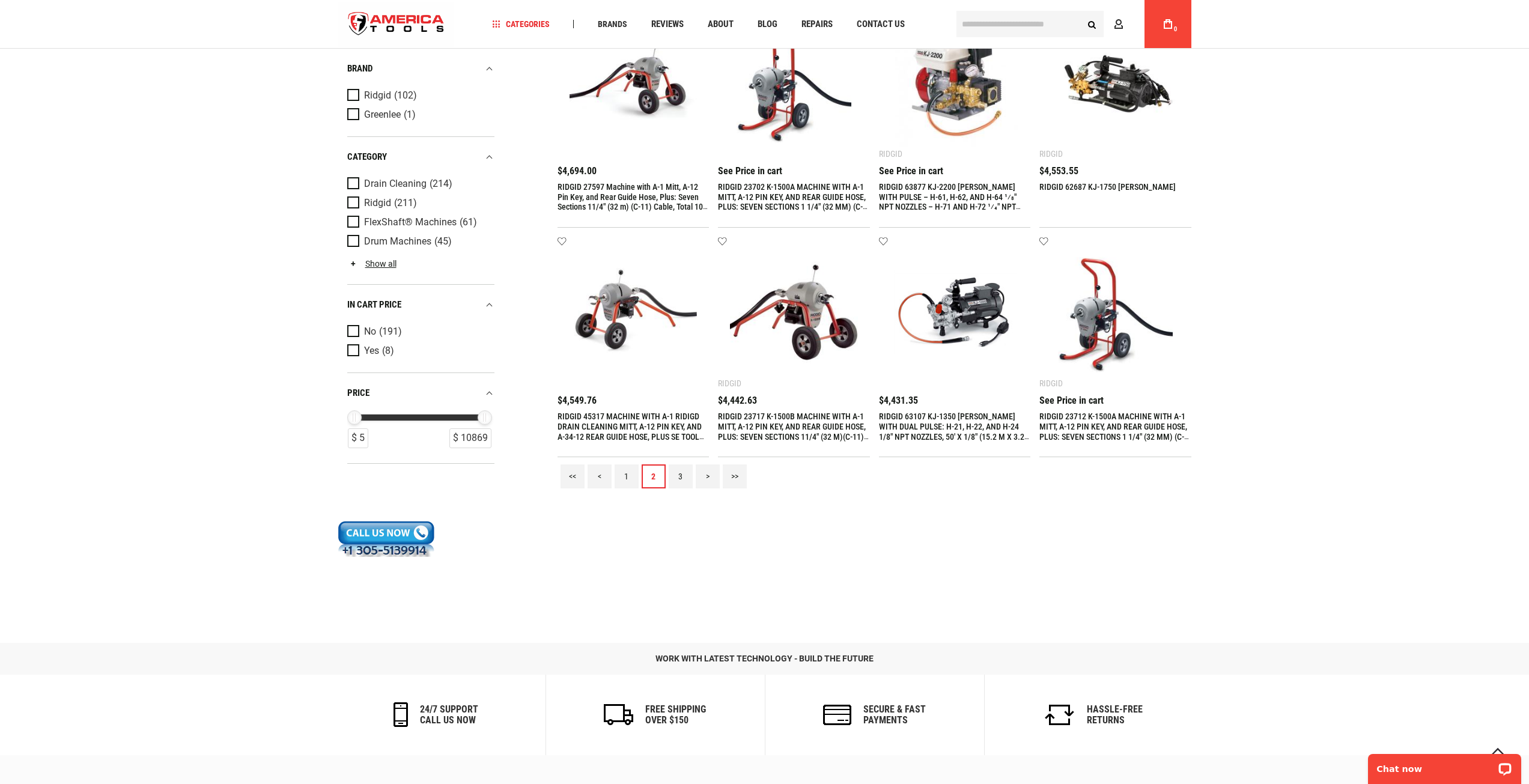
click at [675, 480] on link "3" at bounding box center [681, 477] width 24 height 24
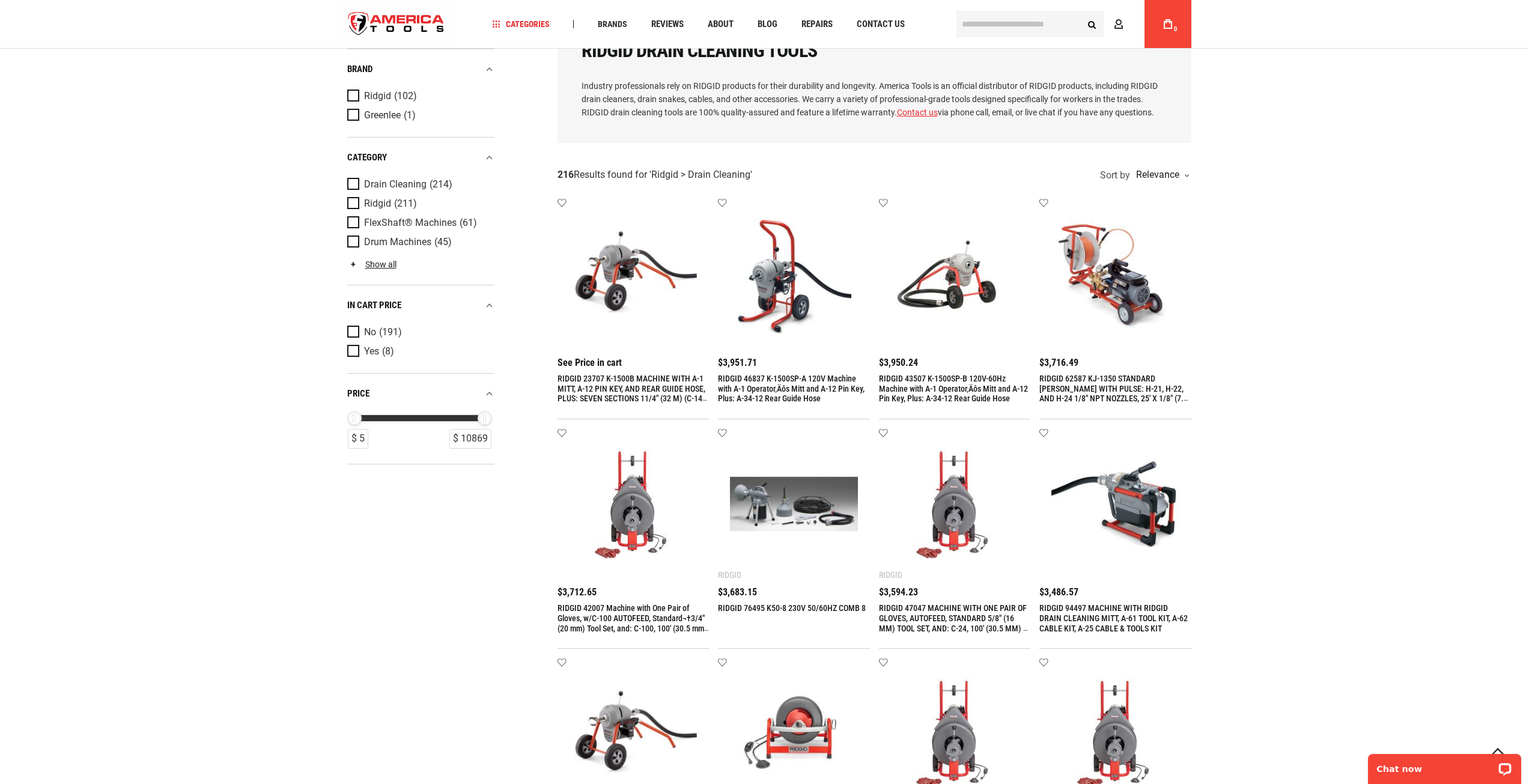
scroll to position [180, 0]
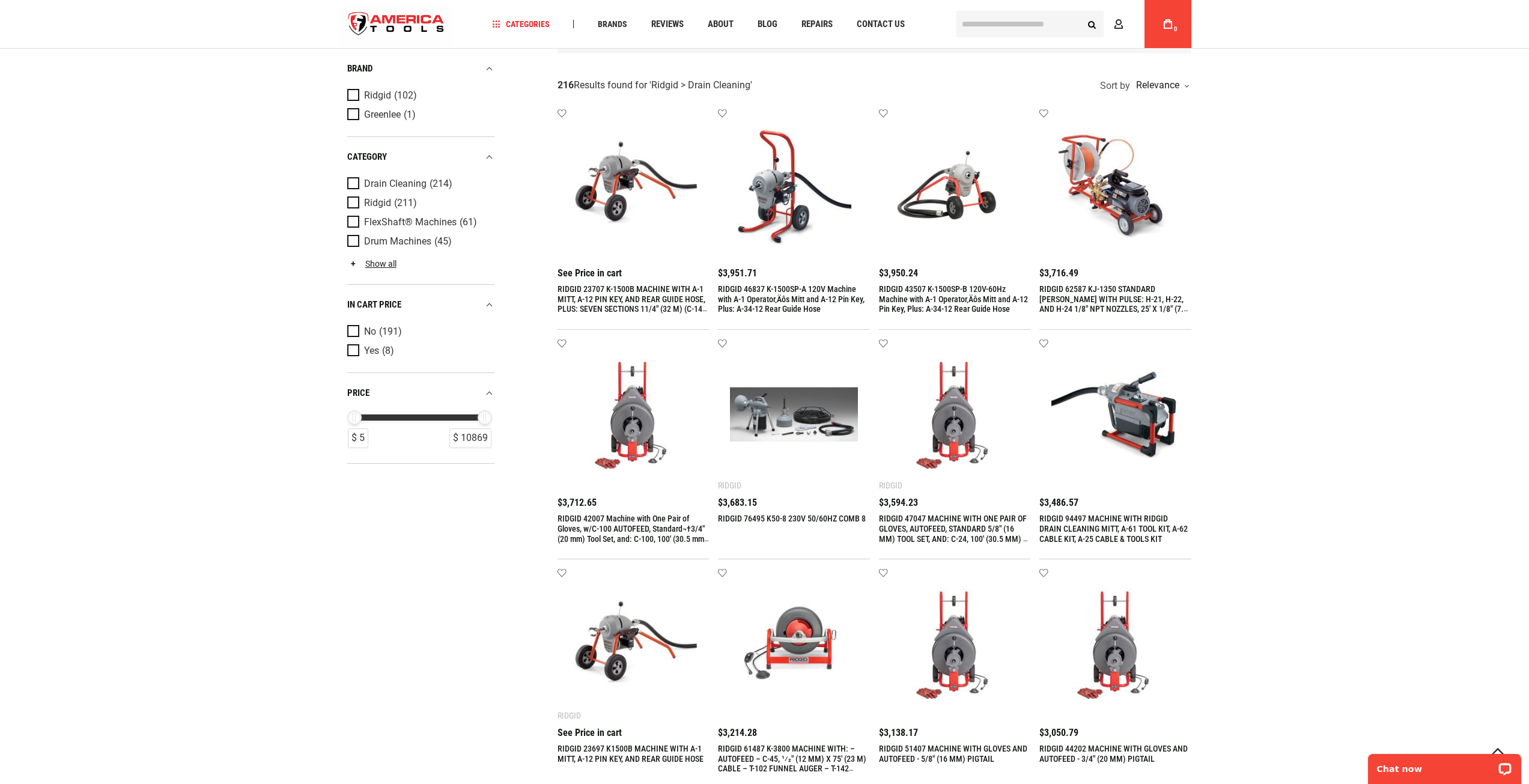
click at [949, 428] on img at bounding box center [955, 415] width 128 height 128
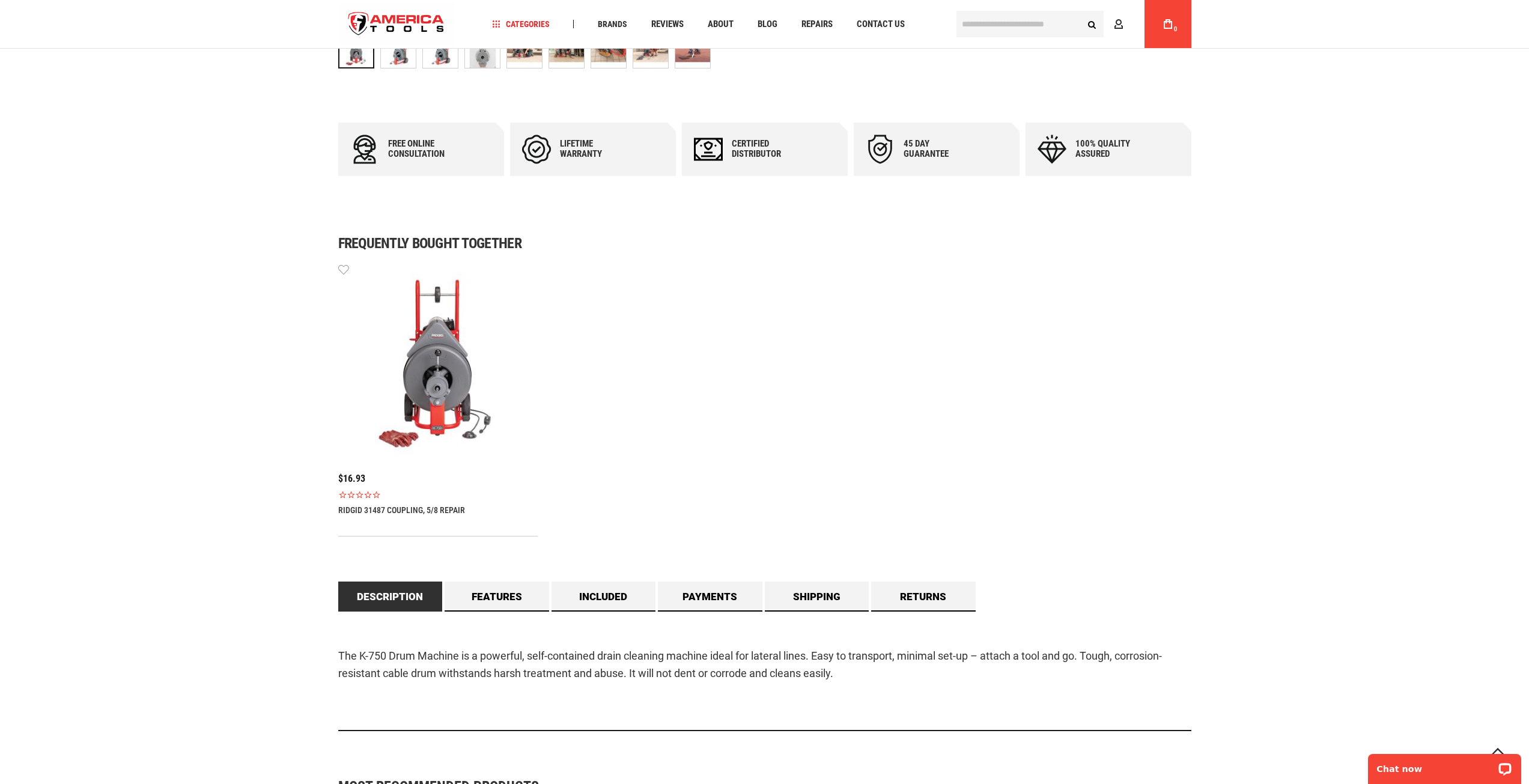
scroll to position [600, 0]
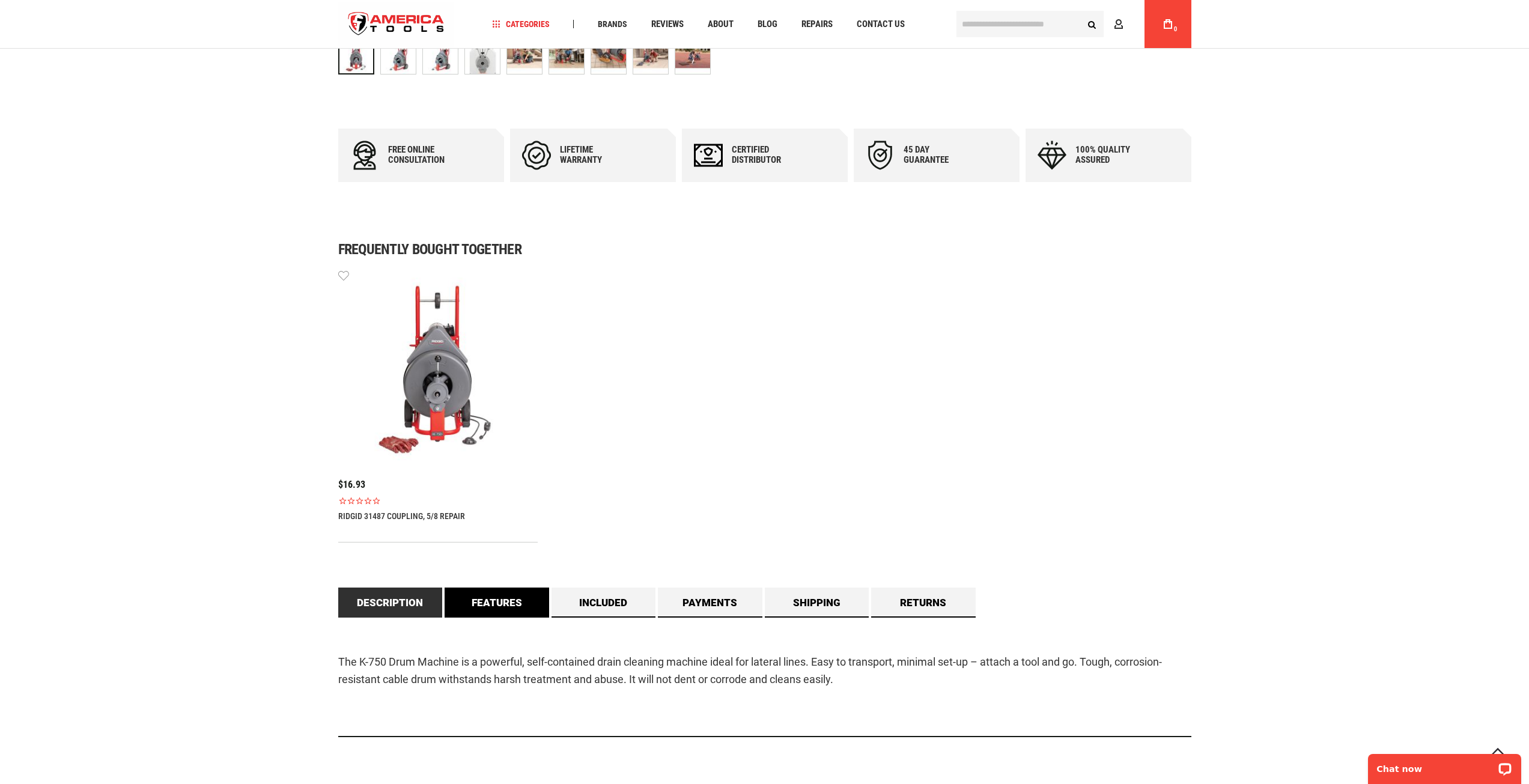
click at [497, 598] on link "Features" at bounding box center [497, 602] width 105 height 30
